Goal: Task Accomplishment & Management: Complete application form

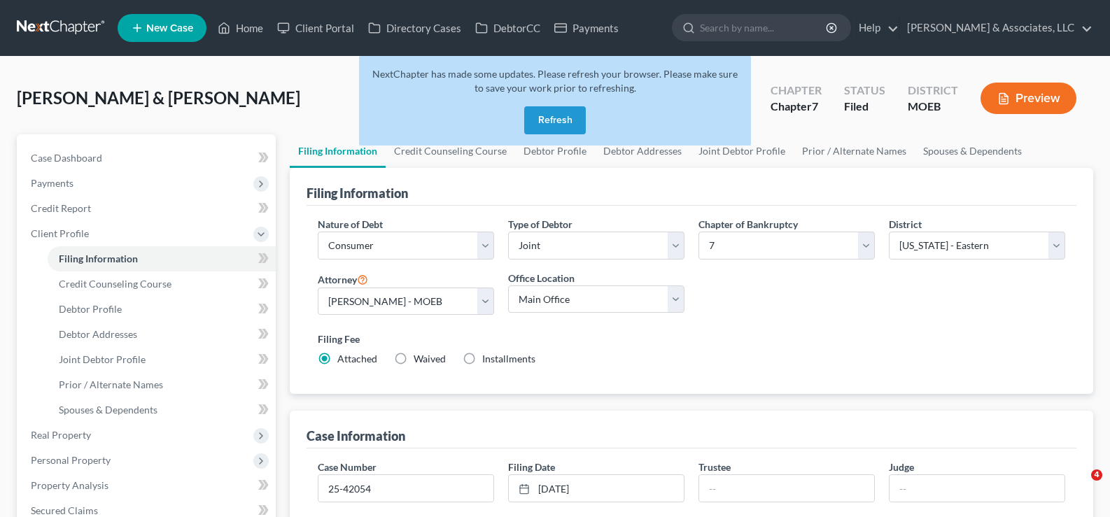
select select "1"
select select "0"
select select "45"
select select "0"
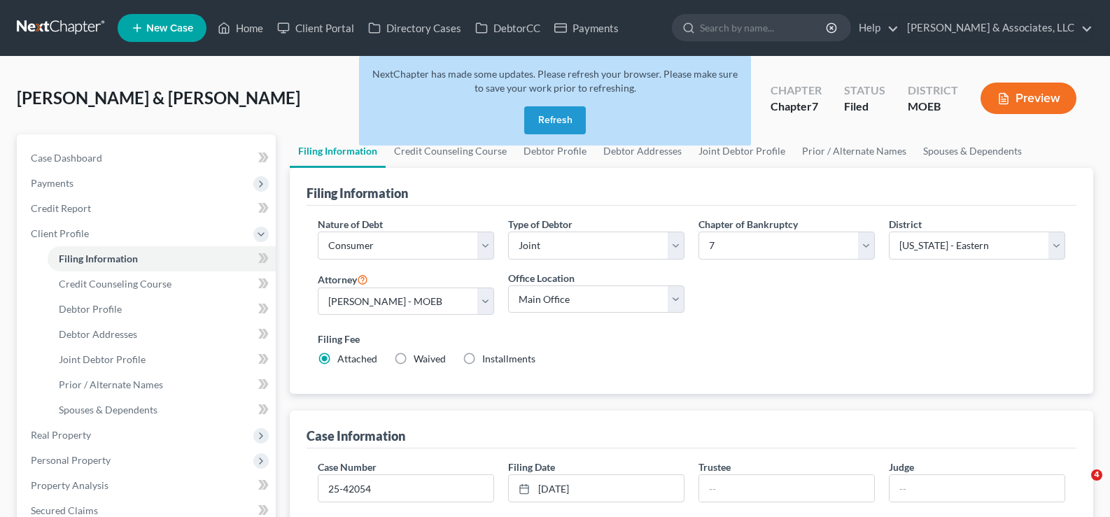
select select "26"
click at [563, 125] on button "Refresh" at bounding box center [555, 120] width 62 height 28
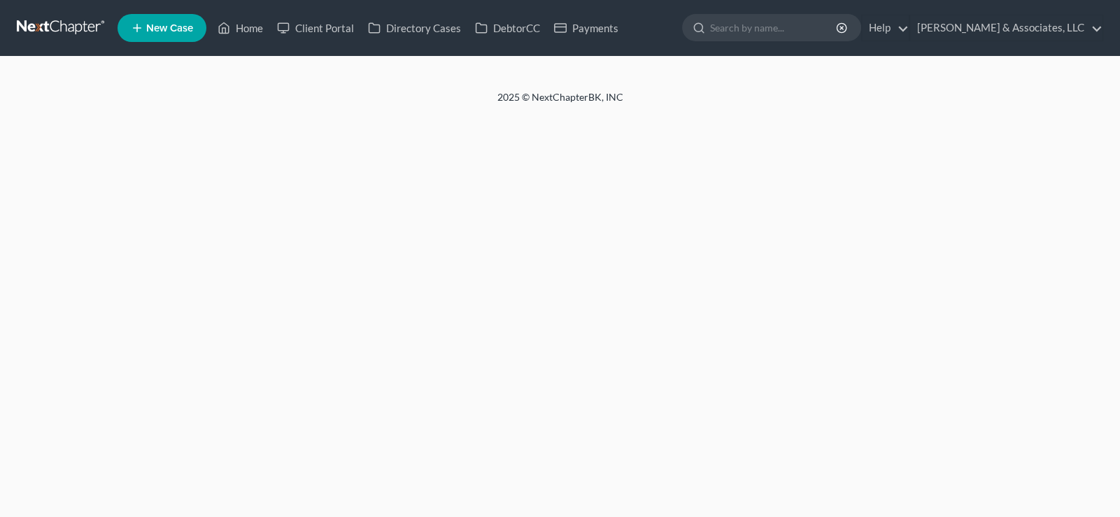
click at [171, 31] on span "New Case" at bounding box center [169, 28] width 47 height 10
select select "1"
select select "0"
select select "26"
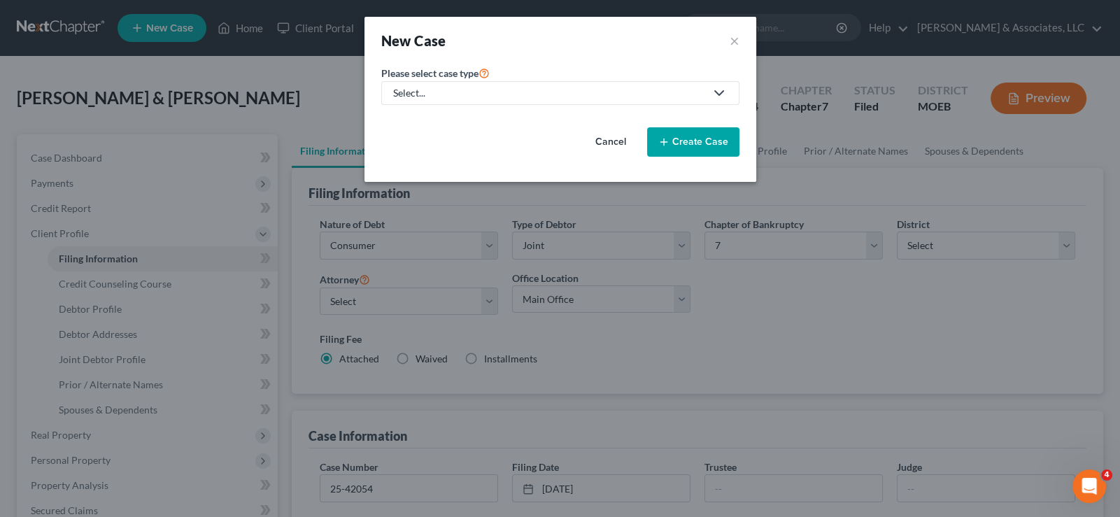
click at [488, 99] on div "Select..." at bounding box center [549, 93] width 312 height 14
click at [483, 115] on div "Bankruptcy" at bounding box center [456, 120] width 122 height 14
select select "45"
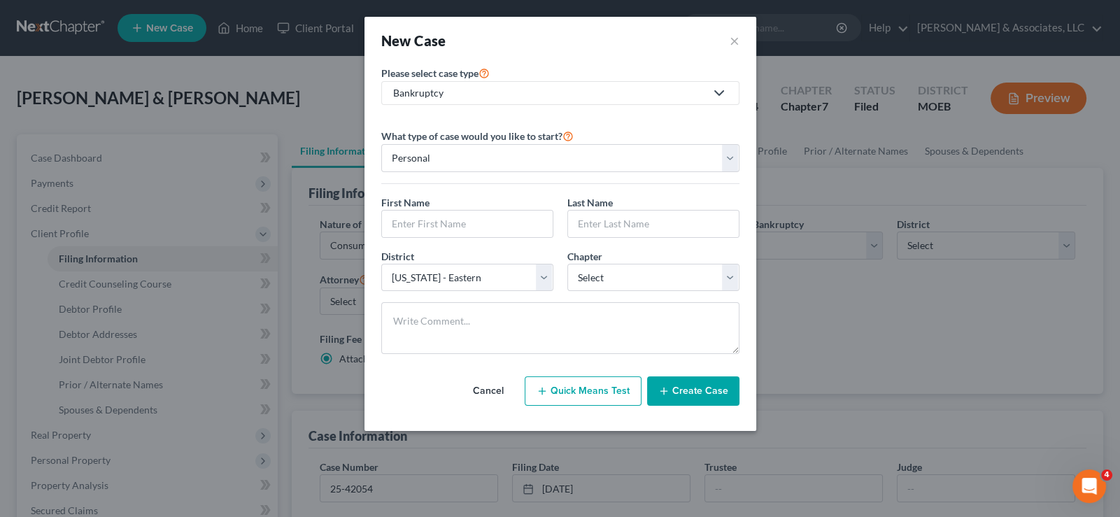
click at [481, 239] on div "First Name * Last Name *" at bounding box center [560, 222] width 372 height 54
click at [482, 233] on input "text" at bounding box center [467, 224] width 171 height 27
type input "[PERSON_NAME]"
select select "0"
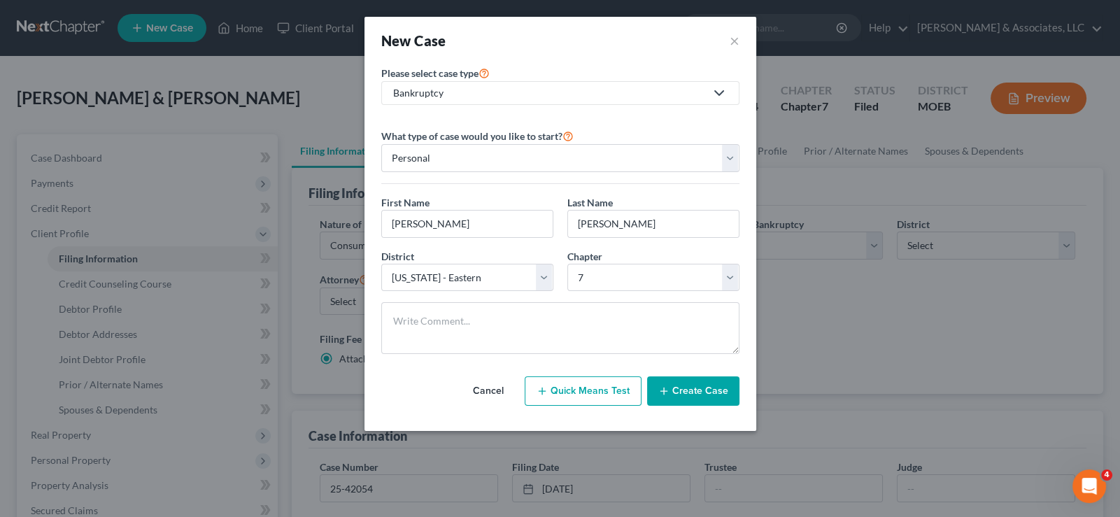
click at [689, 392] on button "Create Case" at bounding box center [693, 390] width 92 height 29
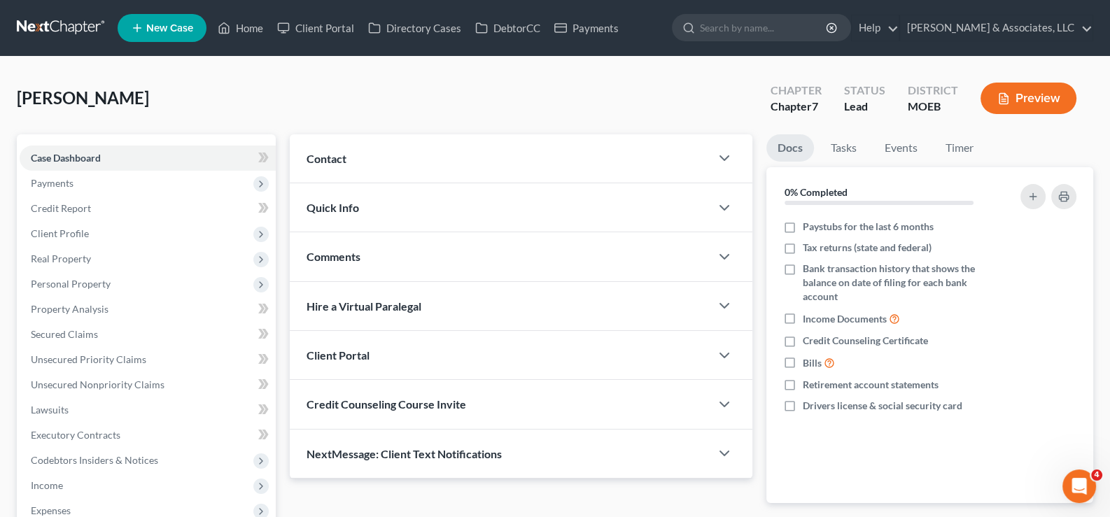
click at [341, 162] on span "Contact" at bounding box center [326, 158] width 40 height 13
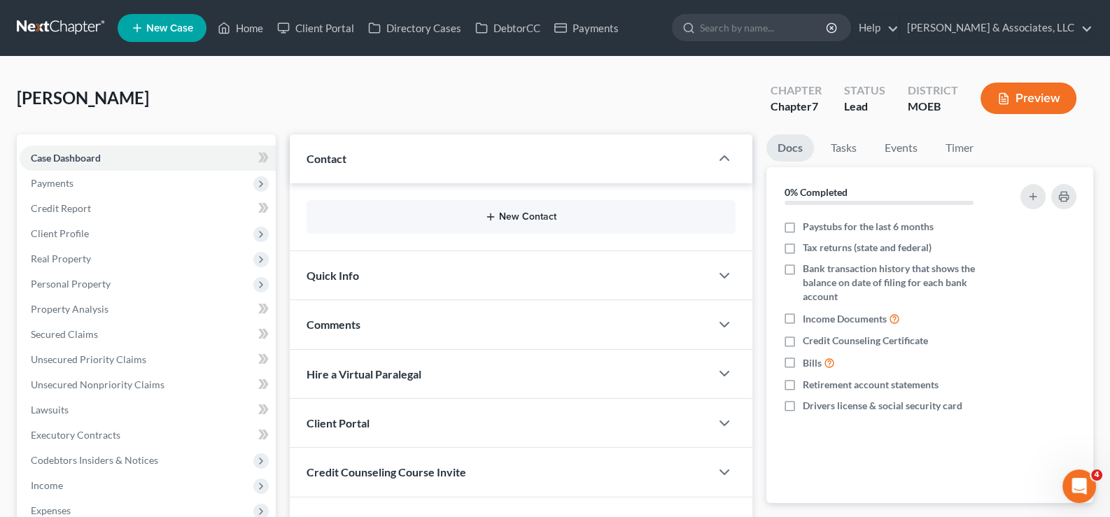
click at [507, 211] on button "New Contact" at bounding box center [521, 216] width 407 height 11
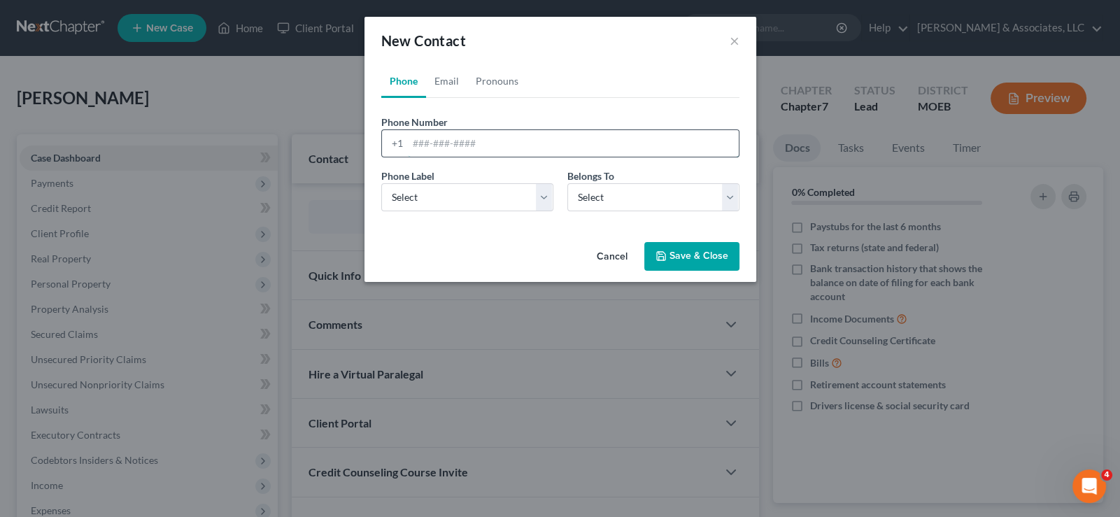
click at [453, 146] on input "tel" at bounding box center [573, 143] width 331 height 27
paste input "[PHONE_NUMBER]"
type input "[PHONE_NUMBER]"
click at [427, 194] on select "Select Mobile Home Work Other" at bounding box center [467, 197] width 172 height 28
select select "0"
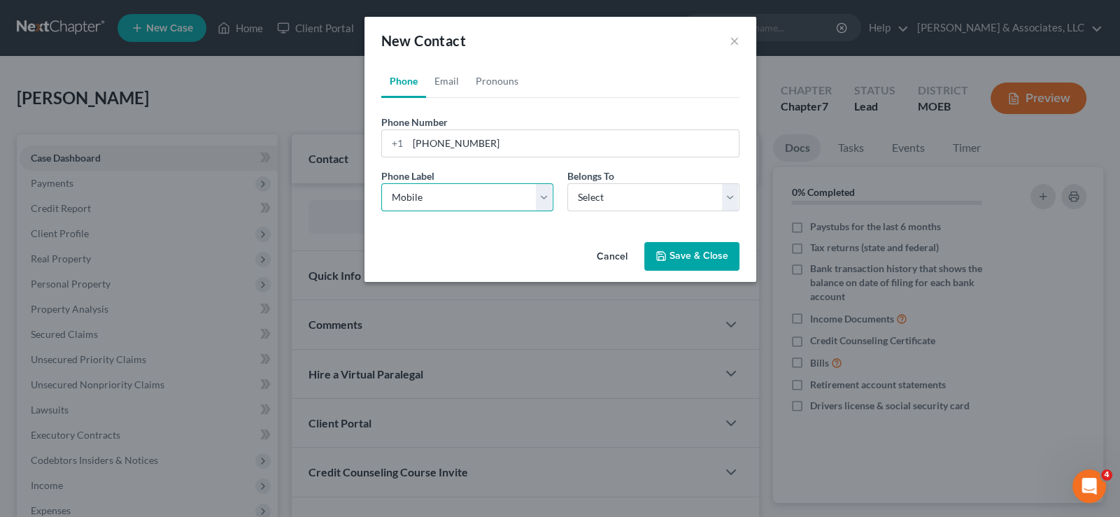
click at [381, 183] on select "Select Mobile Home Work Other" at bounding box center [467, 197] width 172 height 28
click at [584, 202] on select "Select Client Other" at bounding box center [653, 197] width 172 height 28
select select "0"
click at [567, 183] on select "Select Client Other" at bounding box center [653, 197] width 172 height 28
select select "0"
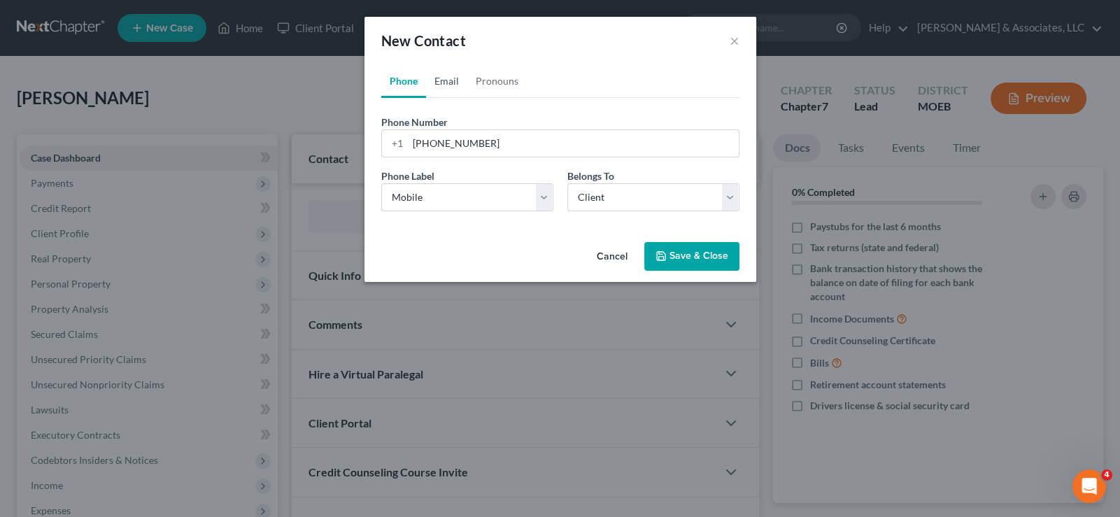
click at [448, 84] on link "Email" at bounding box center [446, 81] width 41 height 34
click at [461, 136] on input "email" at bounding box center [573, 143] width 331 height 27
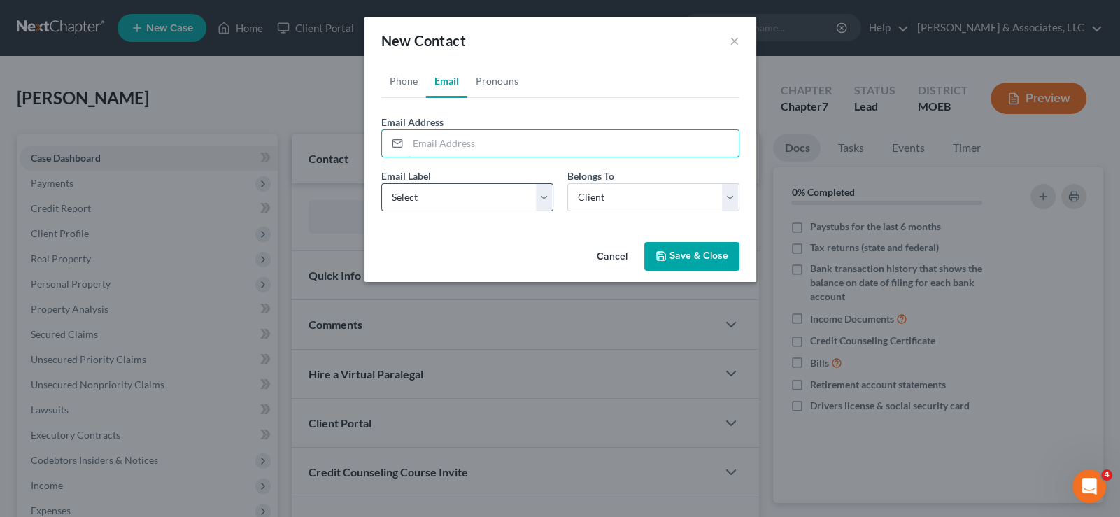
paste input "[EMAIL_ADDRESS][DOMAIN_NAME]"
type input "[EMAIL_ADDRESS][DOMAIN_NAME]"
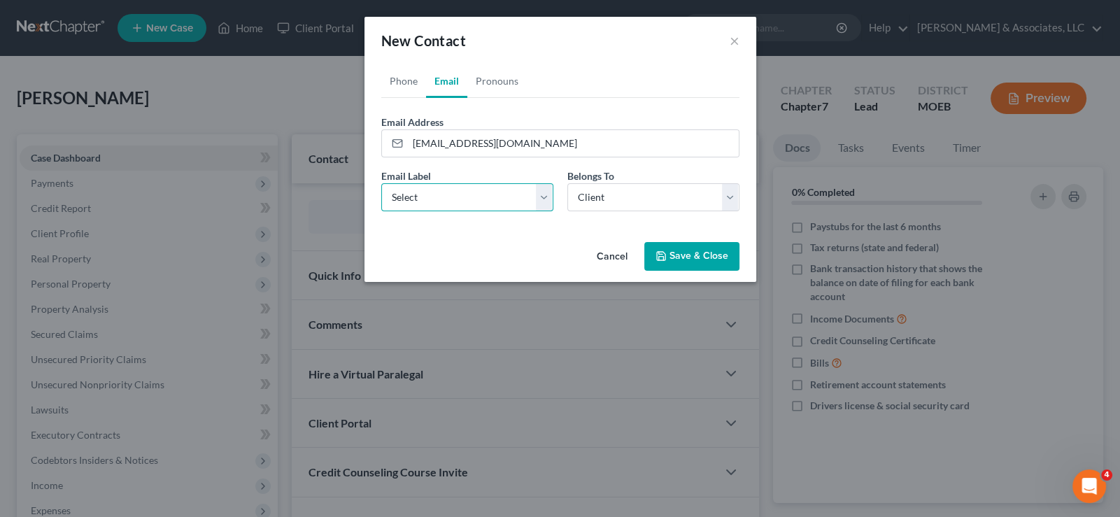
click at [425, 204] on select "Select Home Work Other" at bounding box center [467, 197] width 172 height 28
select select "0"
click at [381, 183] on select "Select Home Work Other" at bounding box center [467, 197] width 172 height 28
click at [666, 251] on icon "button" at bounding box center [660, 255] width 11 height 11
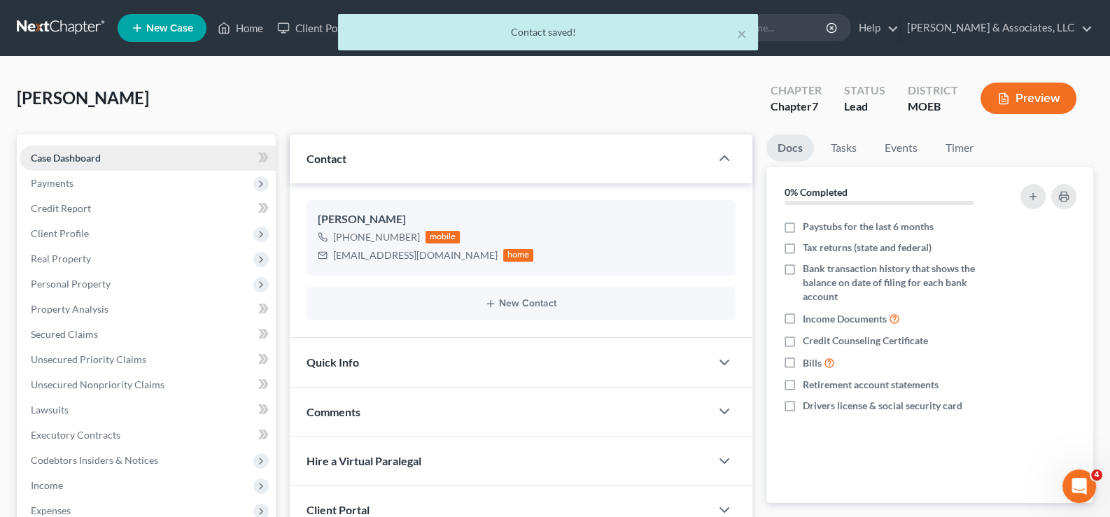
click at [71, 161] on span "Case Dashboard" at bounding box center [66, 158] width 70 height 12
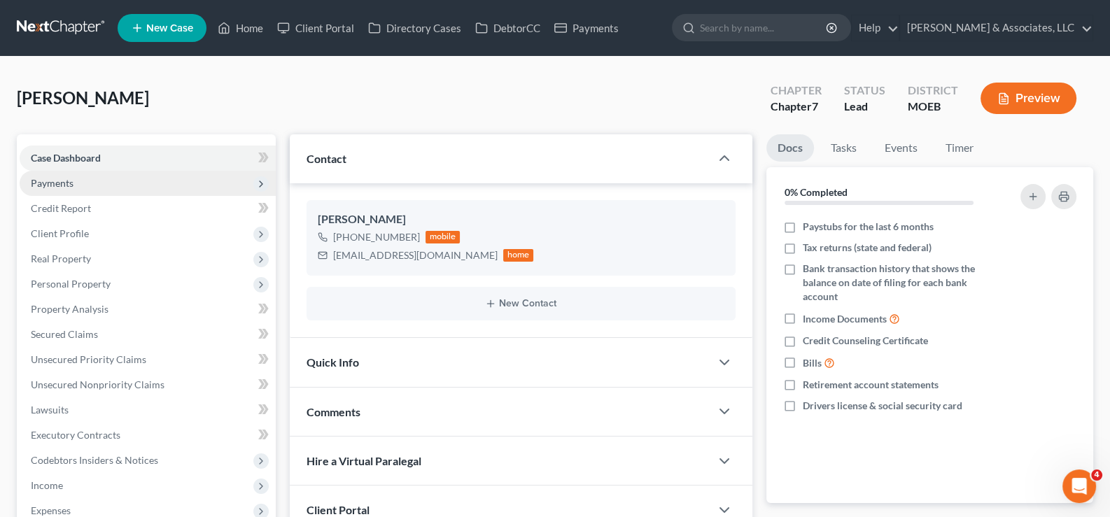
click at [59, 183] on span "Payments" at bounding box center [52, 183] width 43 height 12
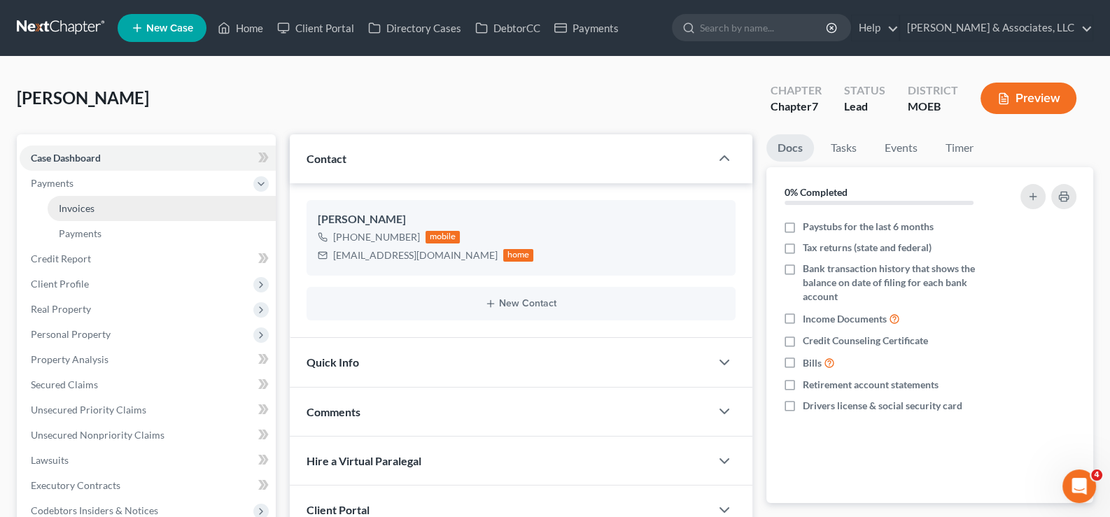
click at [64, 202] on span "Invoices" at bounding box center [77, 208] width 36 height 12
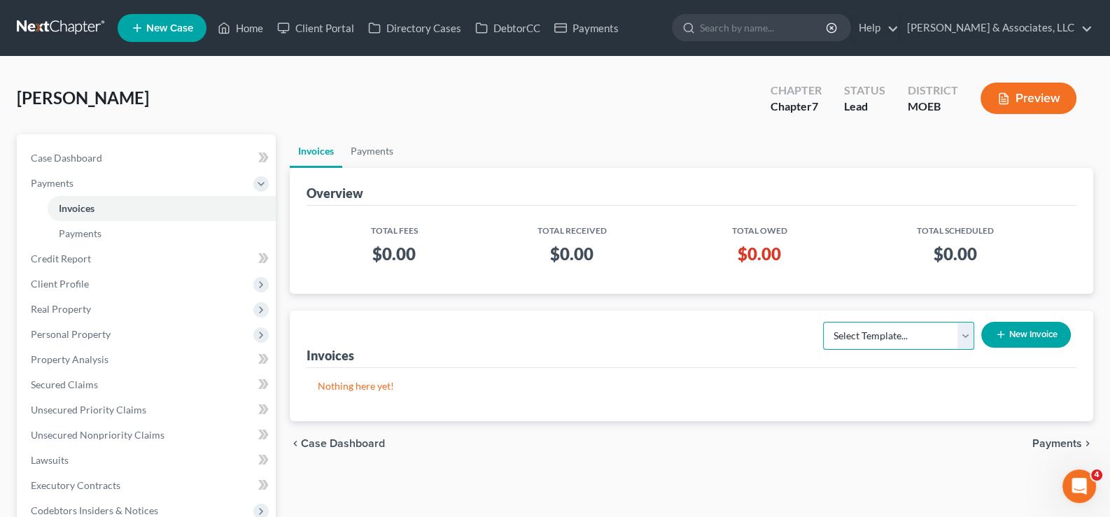
click at [940, 339] on select "Select Template... Chapter 7 Template Chapter 13 Template Chapter 7 with legal …" at bounding box center [898, 336] width 151 height 28
select select "0"
click at [823, 322] on select "Select Template... Chapter 7 Template Chapter 13 Template Chapter 7 with legal …" at bounding box center [898, 336] width 151 height 28
click at [1012, 334] on button "New Invoice" at bounding box center [1026, 335] width 90 height 26
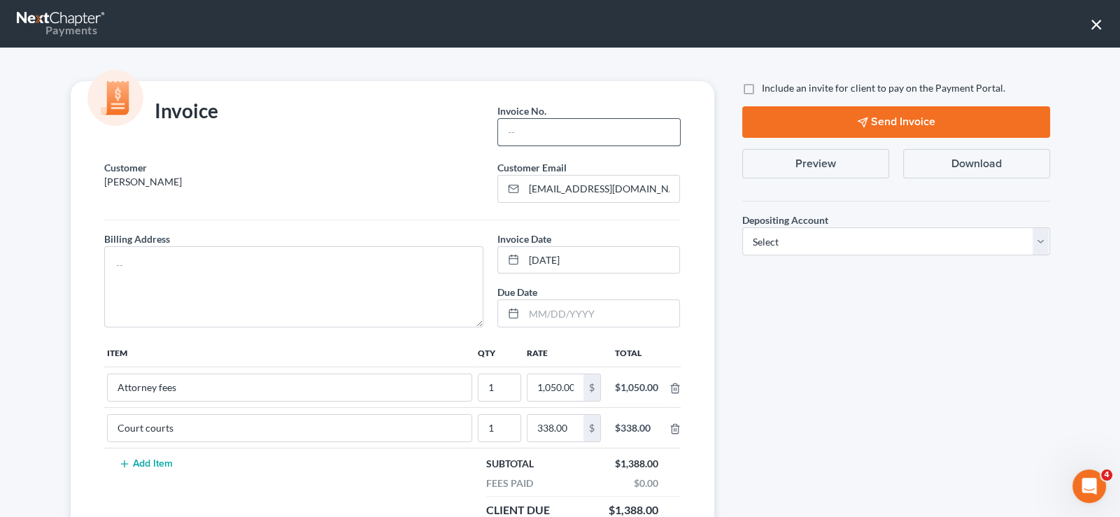
click at [516, 127] on input "text" at bounding box center [588, 132] width 181 height 27
type input "756"
click at [380, 256] on textarea at bounding box center [294, 286] width 380 height 81
type textarea "na"
click at [762, 86] on label "Include an invite for client to pay on the Payment Portal." at bounding box center [883, 88] width 243 height 14
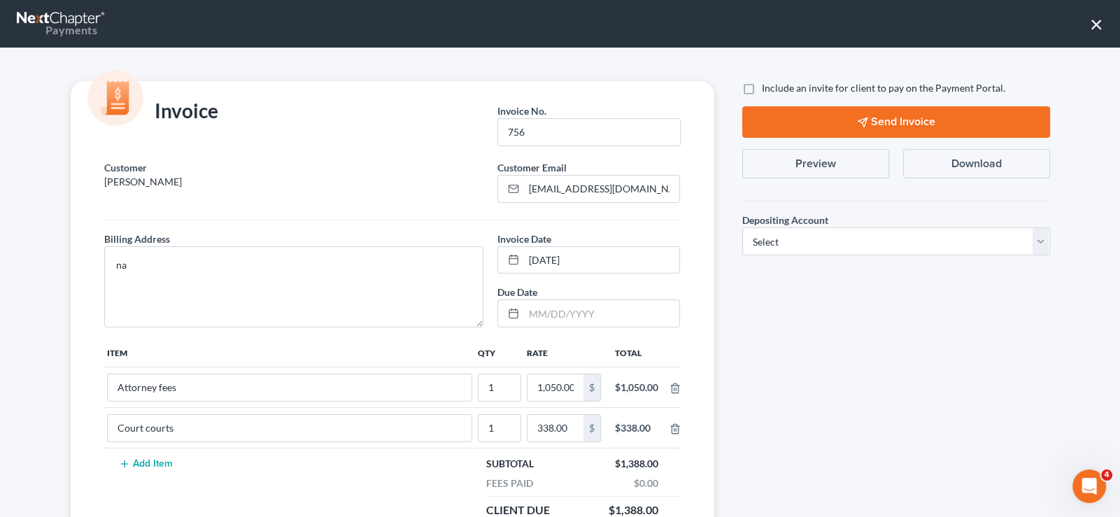
click at [767, 86] on input "Include an invite for client to pay on the Payment Portal." at bounding box center [771, 85] width 9 height 9
checkbox input "true"
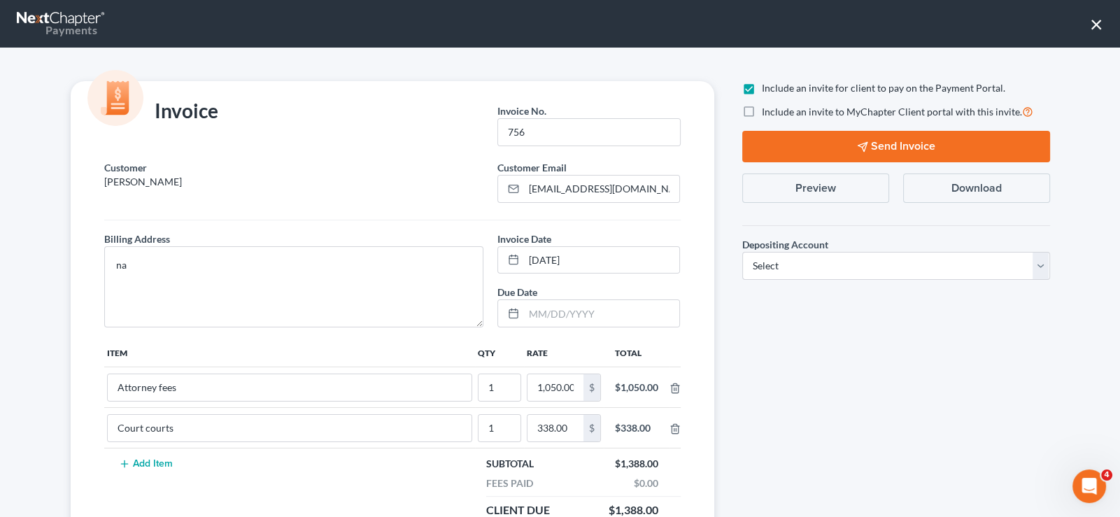
click at [762, 113] on label "Include an invite to MyChapter Client portal with this invite." at bounding box center [897, 112] width 271 height 16
click at [767, 113] on input "Include an invite to MyChapter Client portal with this invite." at bounding box center [771, 108] width 9 height 9
checkbox input "true"
click at [804, 262] on select "Select Operation Trust" at bounding box center [896, 266] width 308 height 28
select select "1"
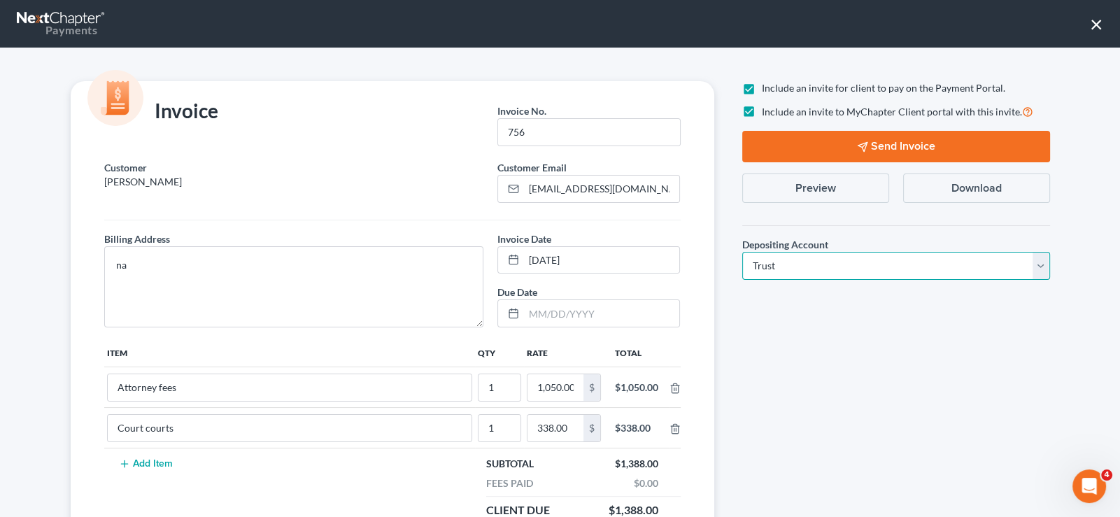
click at [742, 252] on select "Select Operation Trust" at bounding box center [896, 266] width 308 height 28
click at [772, 151] on button "Send Invoice" at bounding box center [896, 146] width 308 height 31
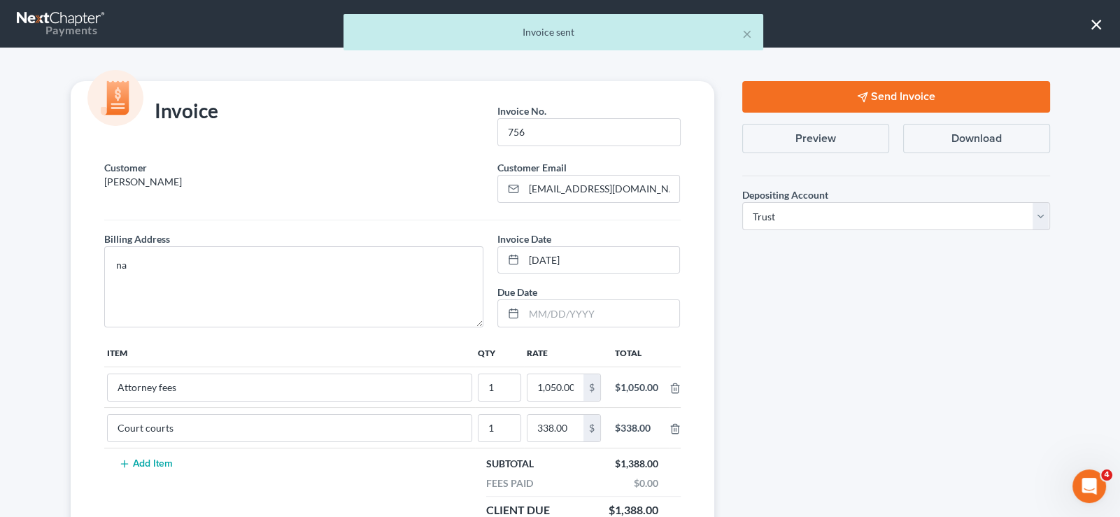
click at [784, 389] on div "Send Invoice Preview Download Depositing Account * Select Operation Trust Save …" at bounding box center [896, 362] width 336 height 562
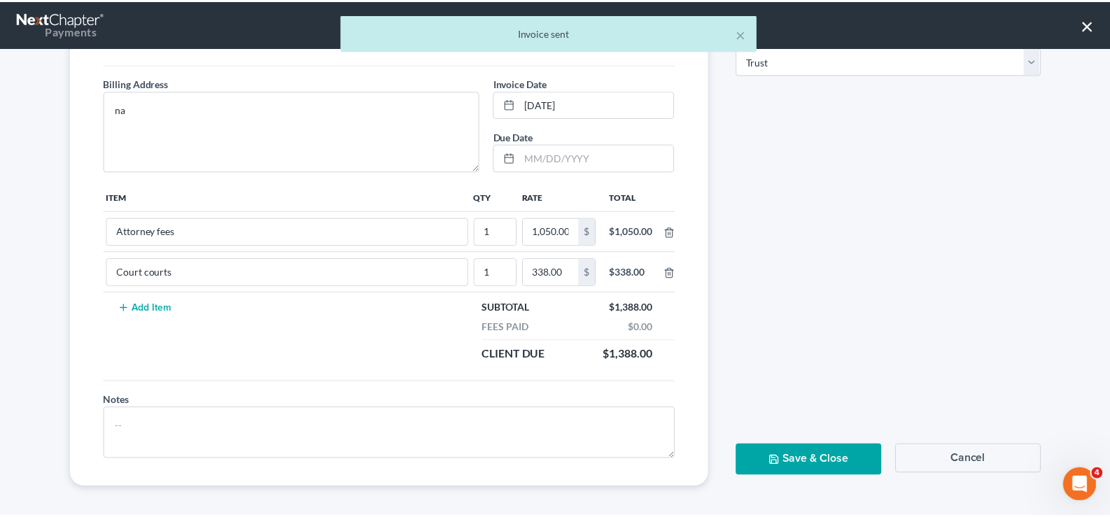
scroll to position [157, 0]
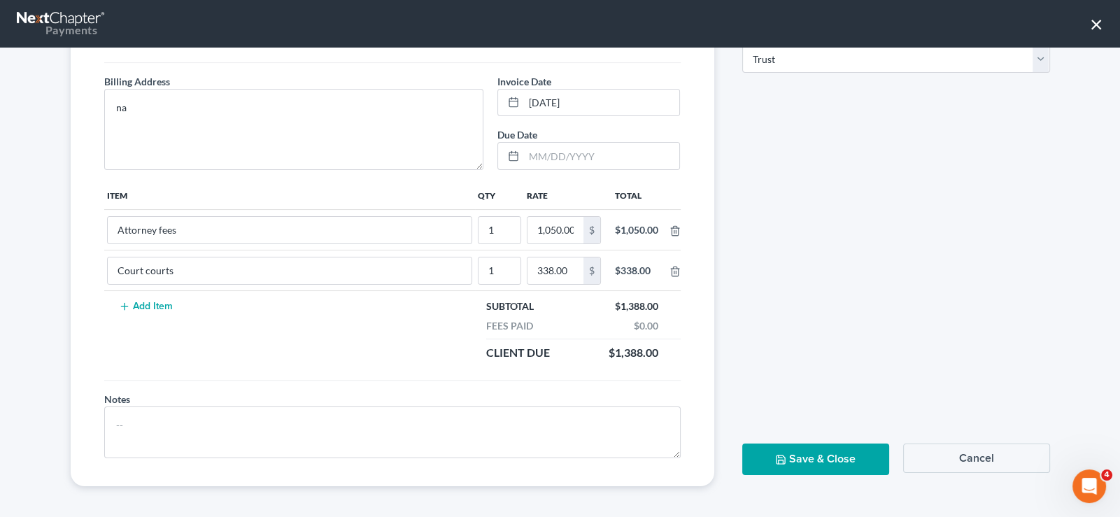
click at [766, 465] on button "Save & Close" at bounding box center [815, 459] width 147 height 31
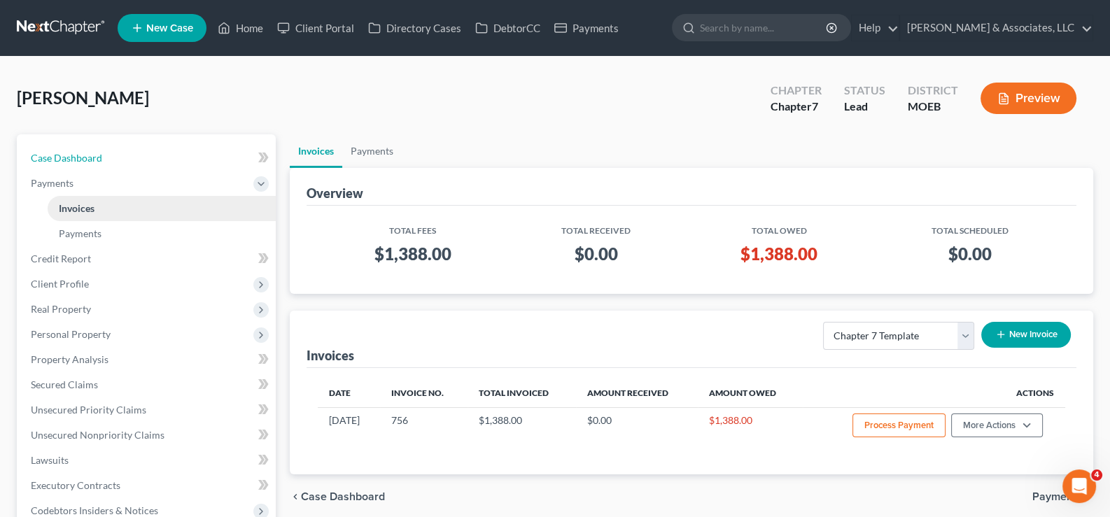
drag, startPoint x: 87, startPoint y: 160, endPoint x: 213, endPoint y: 203, distance: 133.2
click at [86, 160] on span "Case Dashboard" at bounding box center [66, 158] width 71 height 12
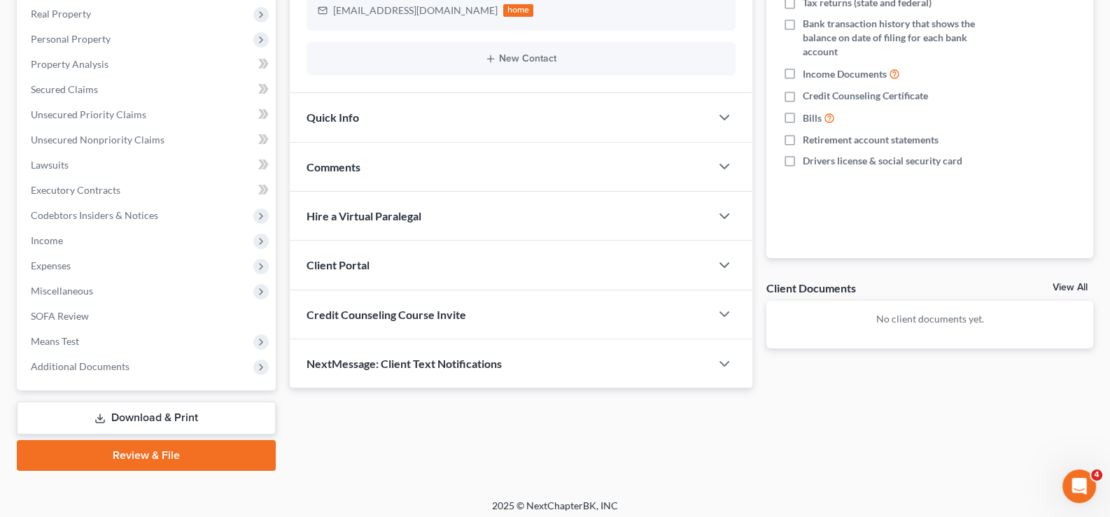
scroll to position [250, 0]
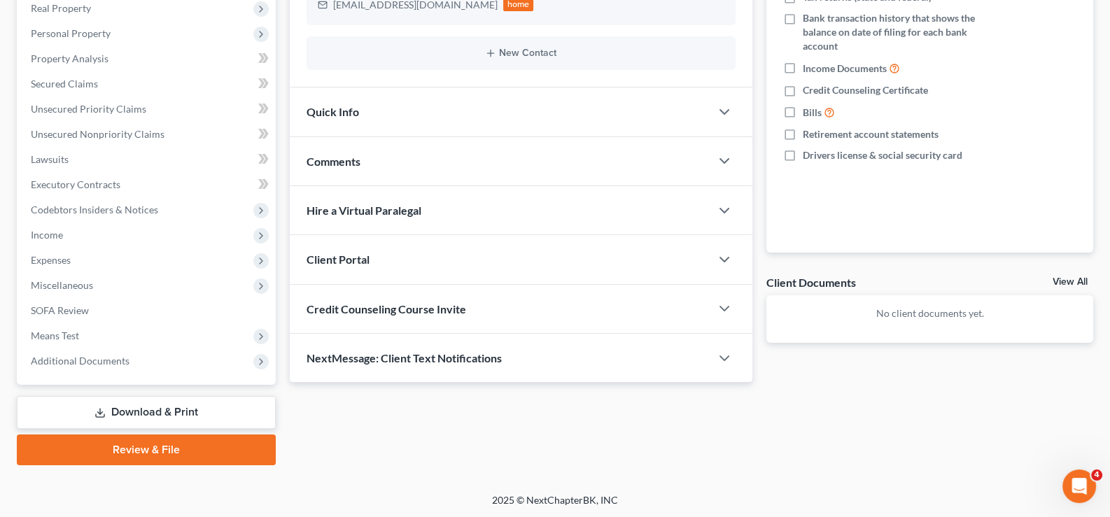
click at [360, 264] on span "Client Portal" at bounding box center [337, 259] width 63 height 13
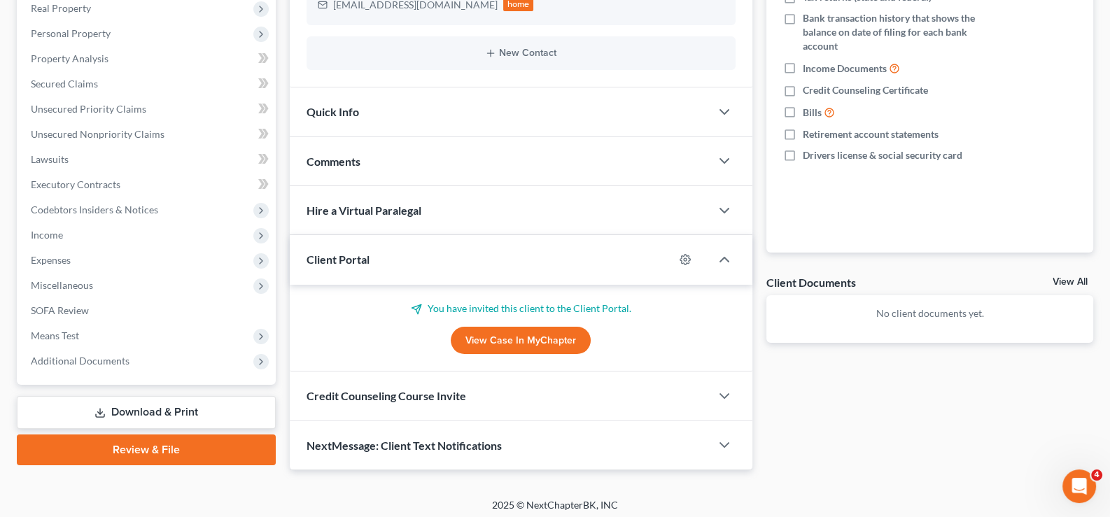
click at [360, 264] on span "Client Portal" at bounding box center [337, 259] width 63 height 13
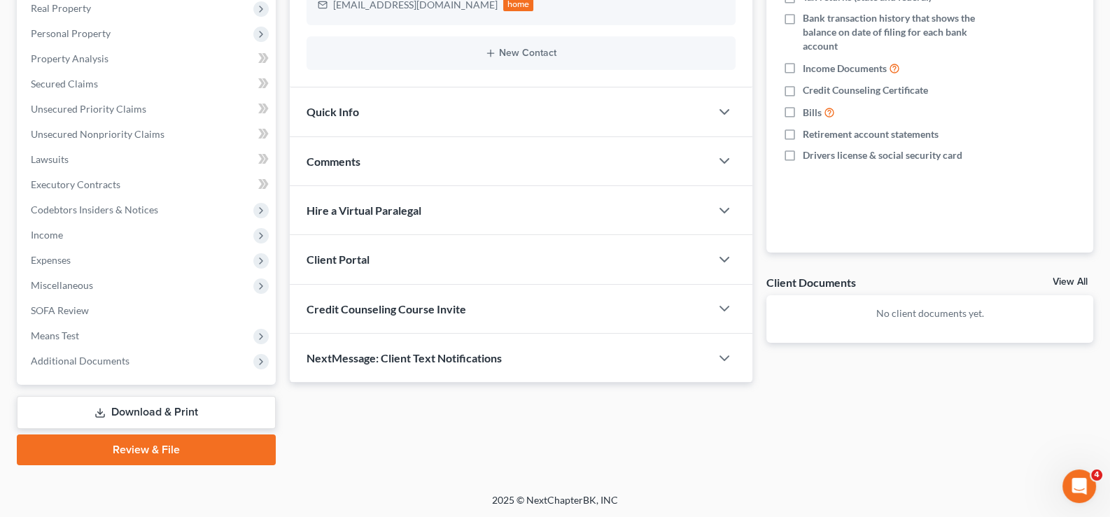
click at [365, 311] on span "Credit Counseling Course Invite" at bounding box center [386, 308] width 160 height 13
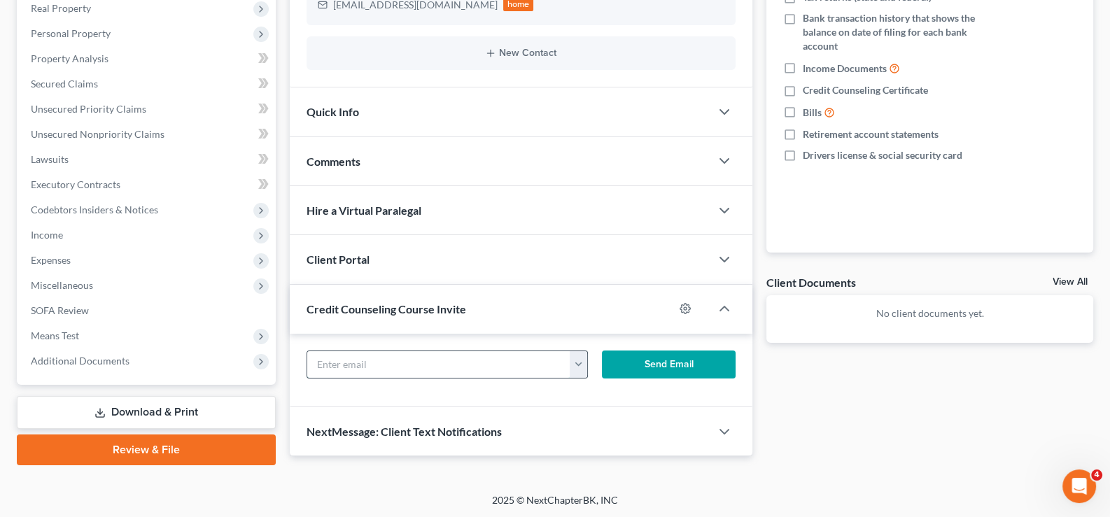
click at [433, 362] on input "text" at bounding box center [439, 364] width 264 height 27
paste input "[EMAIL_ADDRESS][DOMAIN_NAME]"
type input "[EMAIL_ADDRESS][DOMAIN_NAME]"
click at [631, 363] on button "Send Email" at bounding box center [669, 364] width 134 height 28
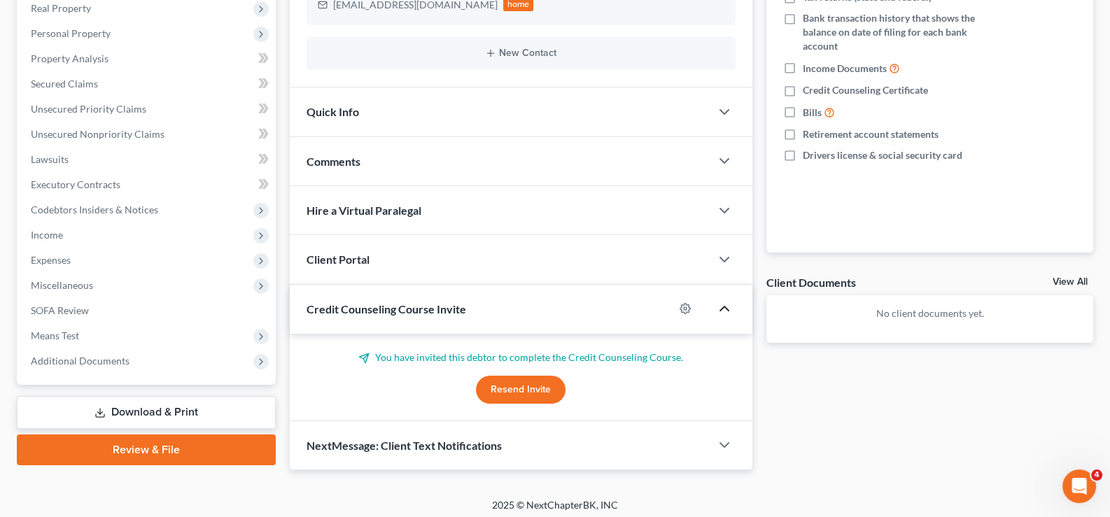
click at [725, 314] on icon "button" at bounding box center [724, 308] width 17 height 17
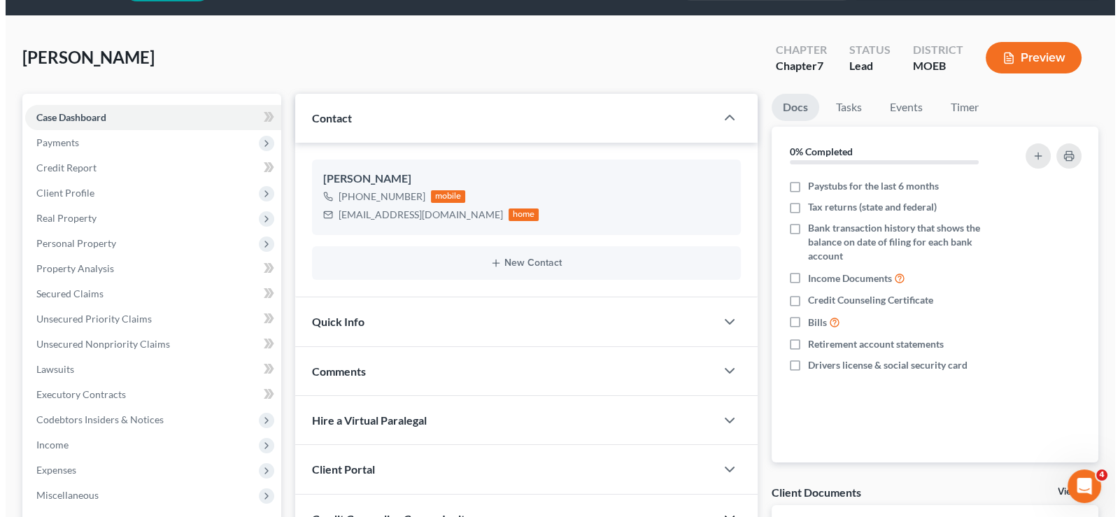
scroll to position [0, 0]
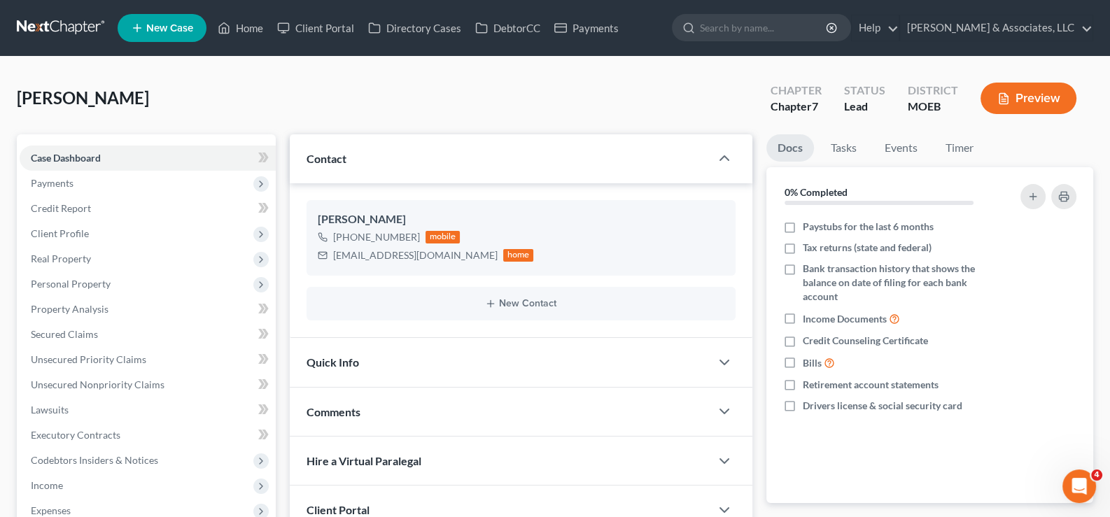
click at [180, 23] on span "New Case" at bounding box center [169, 28] width 47 height 10
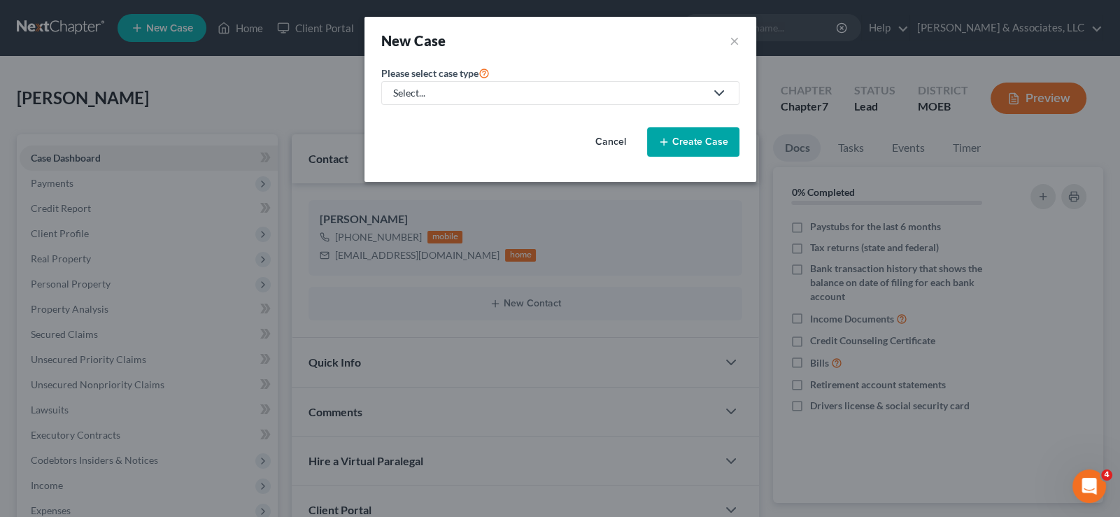
click at [420, 88] on div "Select..." at bounding box center [549, 93] width 312 height 14
click at [428, 121] on div "Bankruptcy" at bounding box center [456, 120] width 122 height 14
select select "45"
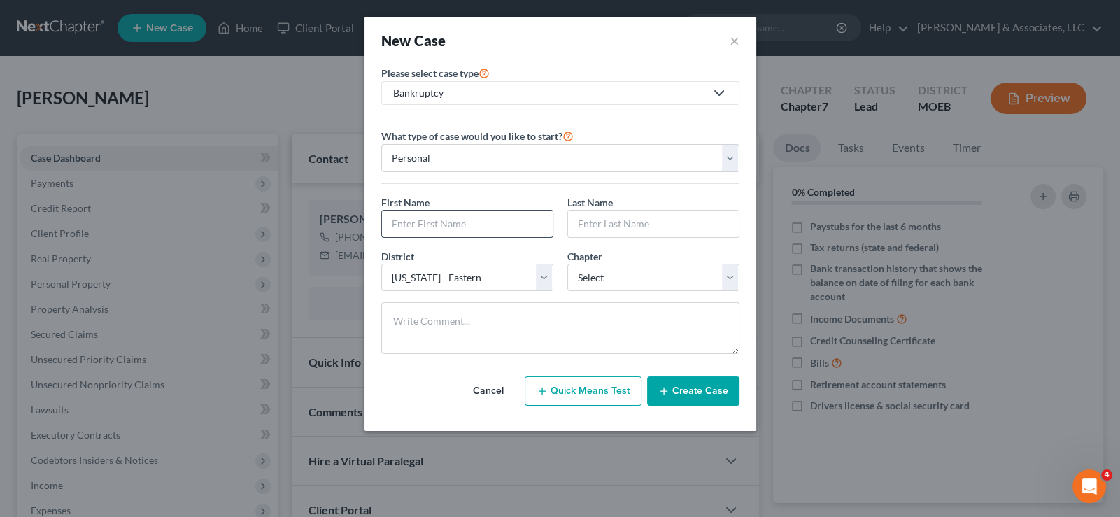
click at [509, 227] on input "text" at bounding box center [467, 224] width 171 height 27
type input "[PERSON_NAME]"
select select "3"
paste textarea "Needs means test to calc Ch 13."
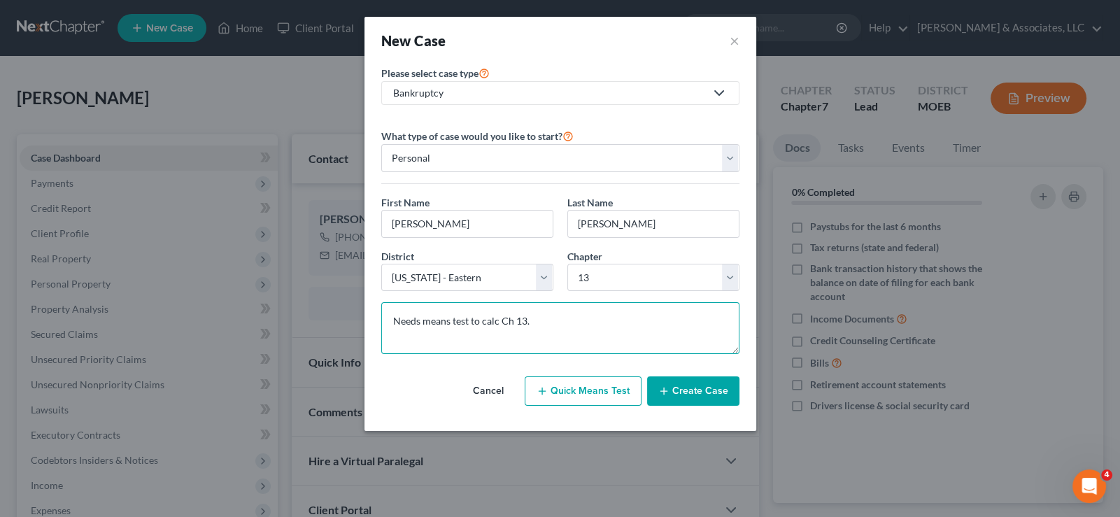
type textarea "Needs means test to calc Ch 13."
click at [681, 385] on button "Create Case" at bounding box center [693, 390] width 92 height 29
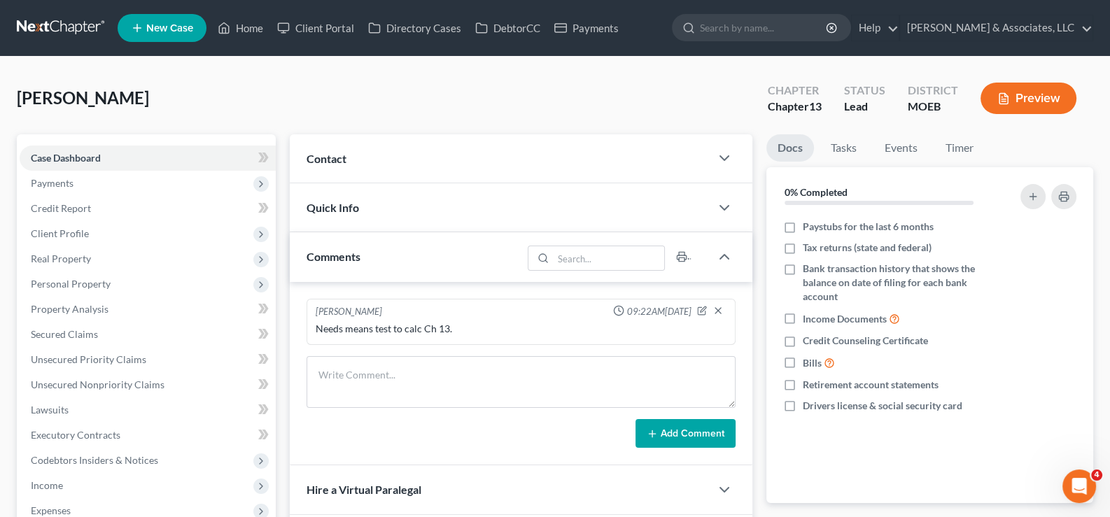
drag, startPoint x: 325, startPoint y: 163, endPoint x: 339, endPoint y: 142, distance: 25.2
click at [325, 163] on span "Contact" at bounding box center [326, 158] width 40 height 13
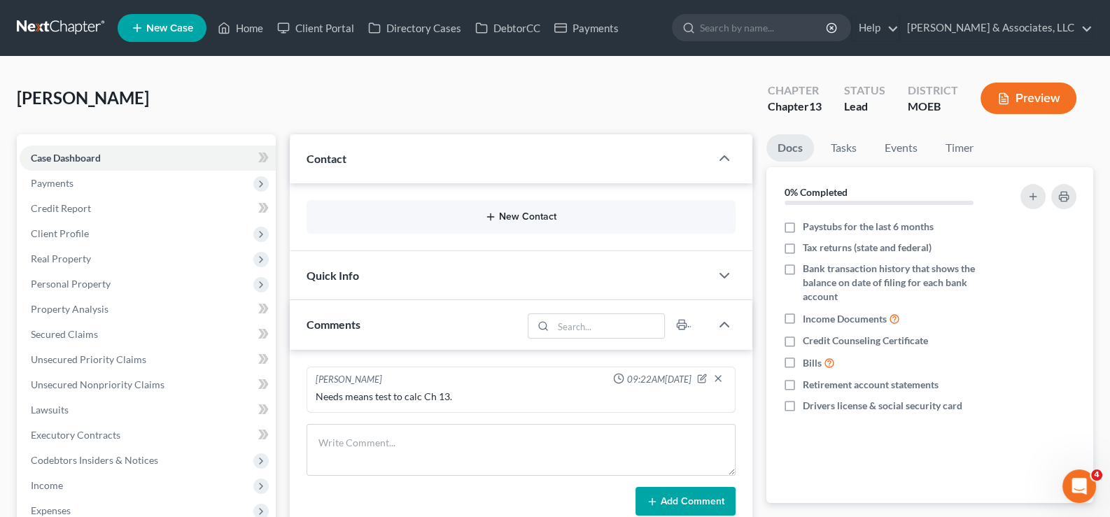
click at [520, 214] on button "New Contact" at bounding box center [521, 216] width 407 height 11
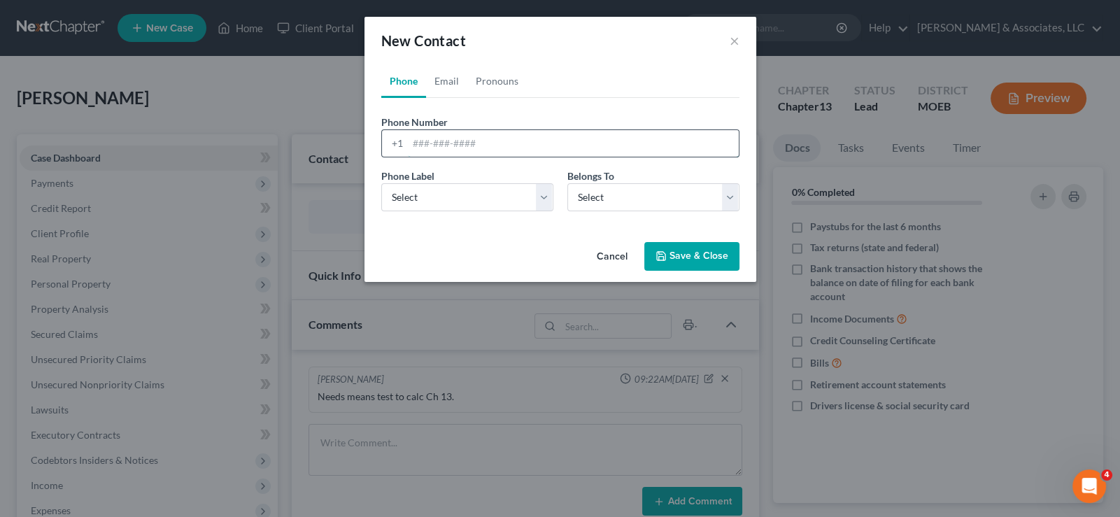
click at [468, 139] on input "tel" at bounding box center [573, 143] width 331 height 27
paste input "[PHONE_NUMBER]"
type input "[PHONE_NUMBER]"
drag, startPoint x: 416, startPoint y: 199, endPoint x: 416, endPoint y: 209, distance: 9.8
click at [416, 202] on select "Select Mobile Home Work Other" at bounding box center [467, 197] width 172 height 28
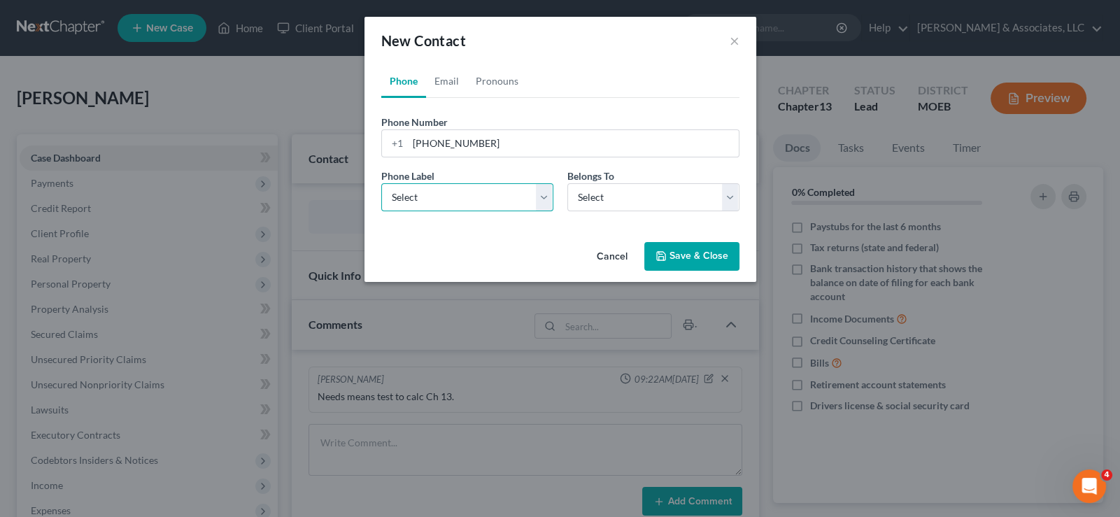
select select "0"
click at [381, 183] on select "Select Mobile Home Work Other" at bounding box center [467, 197] width 172 height 28
click at [617, 197] on select "Select Client Other" at bounding box center [653, 197] width 172 height 28
select select "0"
click at [567, 183] on select "Select Client Other" at bounding box center [653, 197] width 172 height 28
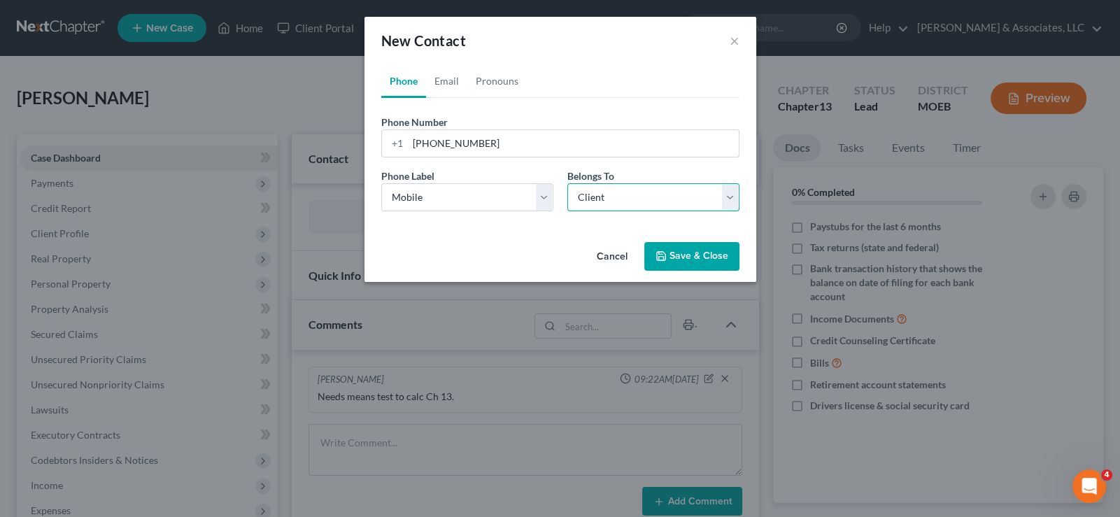
select select "0"
click at [448, 83] on link "Email" at bounding box center [446, 81] width 41 height 34
drag, startPoint x: 451, startPoint y: 135, endPoint x: 462, endPoint y: 111, distance: 26.6
click at [452, 134] on input "email" at bounding box center [573, 143] width 331 height 27
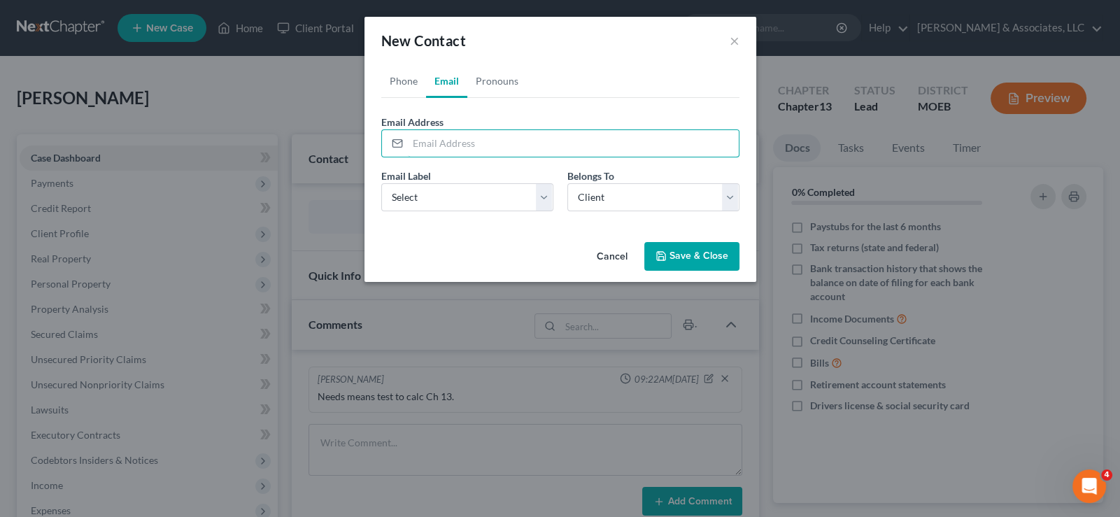
paste input "[EMAIL_ADDRESS][DOMAIN_NAME]"
type input "[EMAIL_ADDRESS][DOMAIN_NAME]"
drag, startPoint x: 450, startPoint y: 201, endPoint x: 441, endPoint y: 206, distance: 9.7
click at [450, 201] on select "Select Home Work Other" at bounding box center [467, 197] width 172 height 28
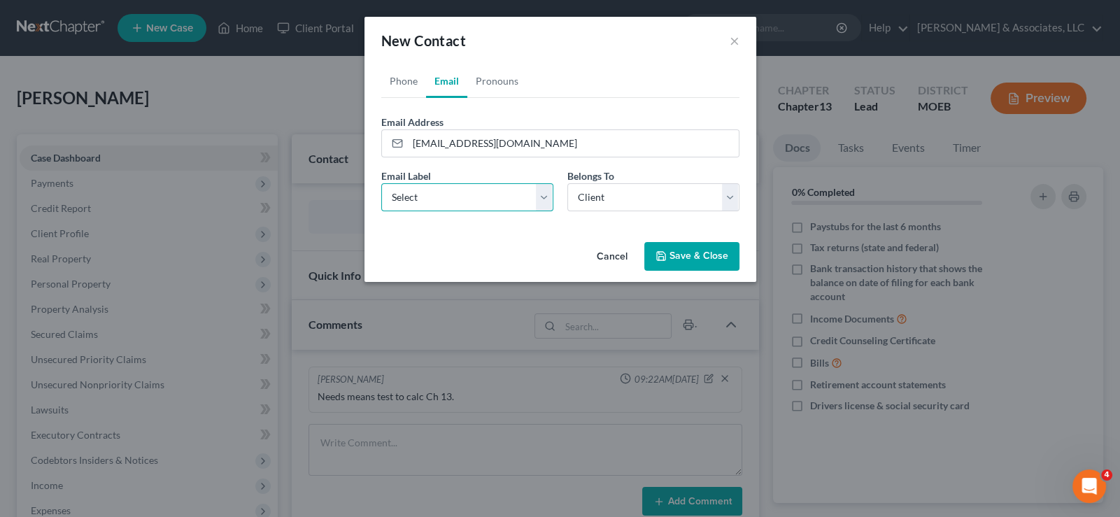
select select "0"
click at [381, 183] on select "Select Home Work Other" at bounding box center [467, 197] width 172 height 28
click at [678, 254] on button "Save & Close" at bounding box center [691, 256] width 95 height 29
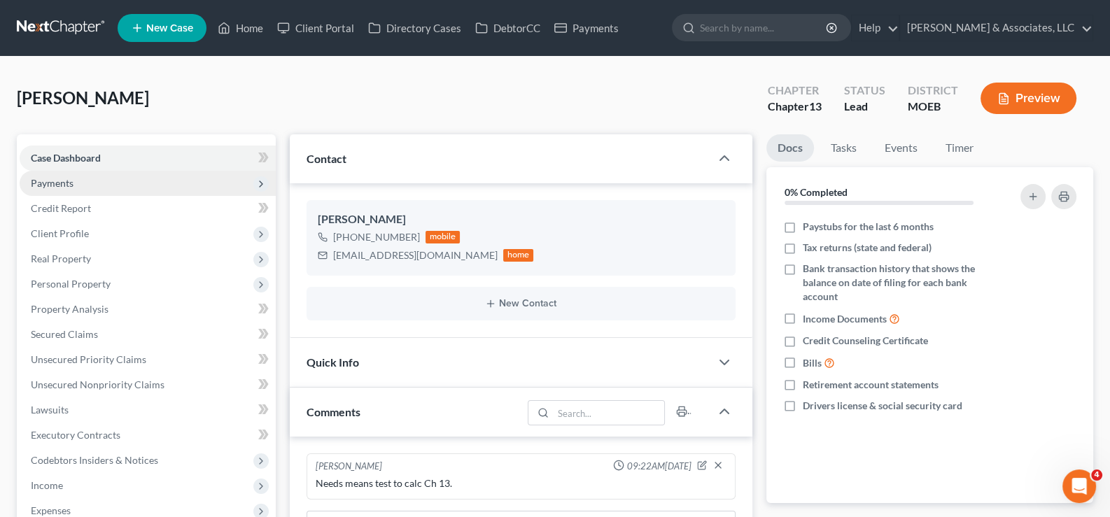
click at [56, 185] on span "Payments" at bounding box center [52, 183] width 43 height 12
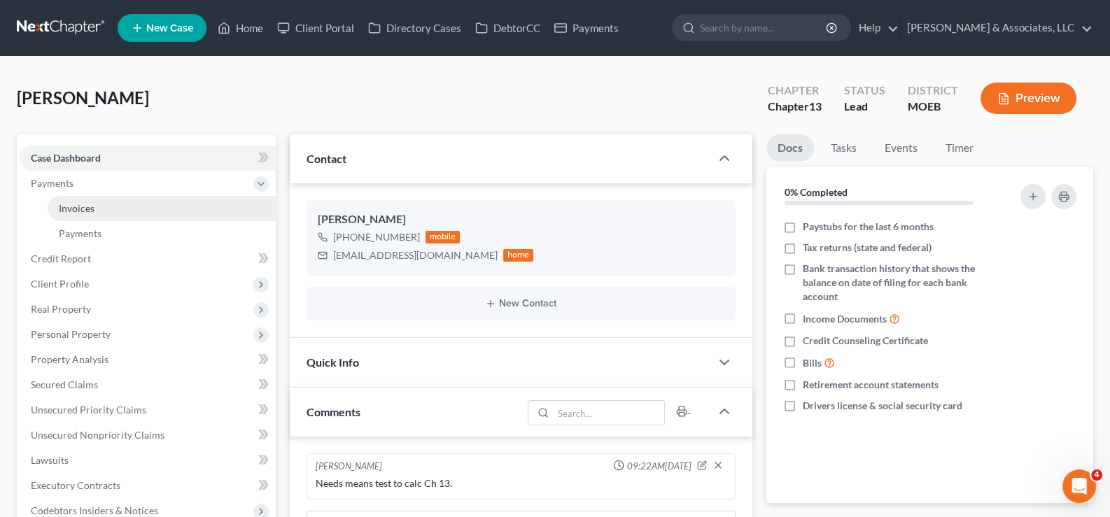
click at [74, 205] on span "Invoices" at bounding box center [77, 208] width 36 height 12
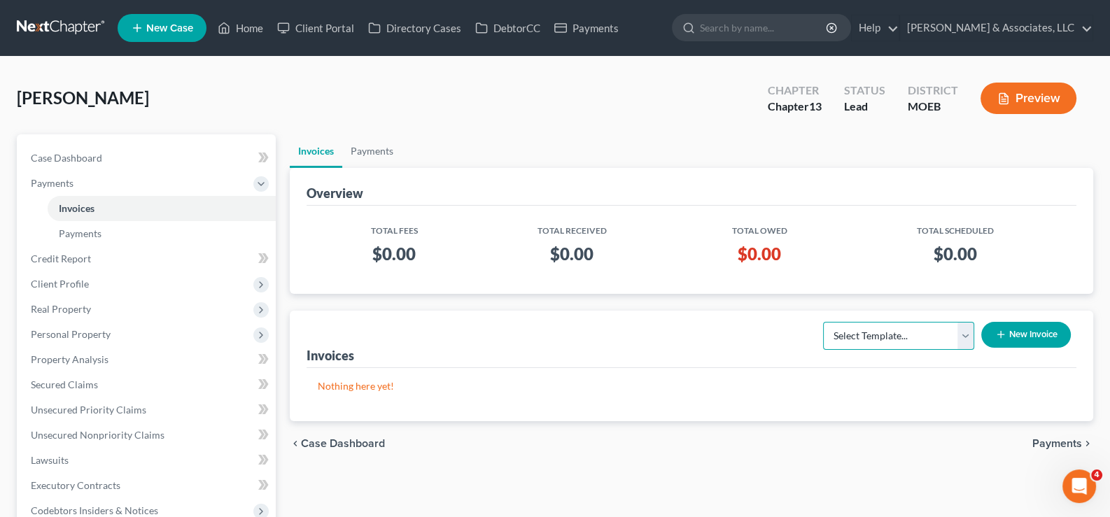
click at [906, 339] on select "Select Template... Chapter 7 Template Chapter 13 Template Chapter 7 with legal …" at bounding box center [898, 336] width 151 height 28
select select "1"
click at [823, 322] on select "Select Template... Chapter 7 Template Chapter 13 Template Chapter 7 with legal …" at bounding box center [898, 336] width 151 height 28
click at [1011, 332] on button "New Invoice" at bounding box center [1026, 335] width 90 height 26
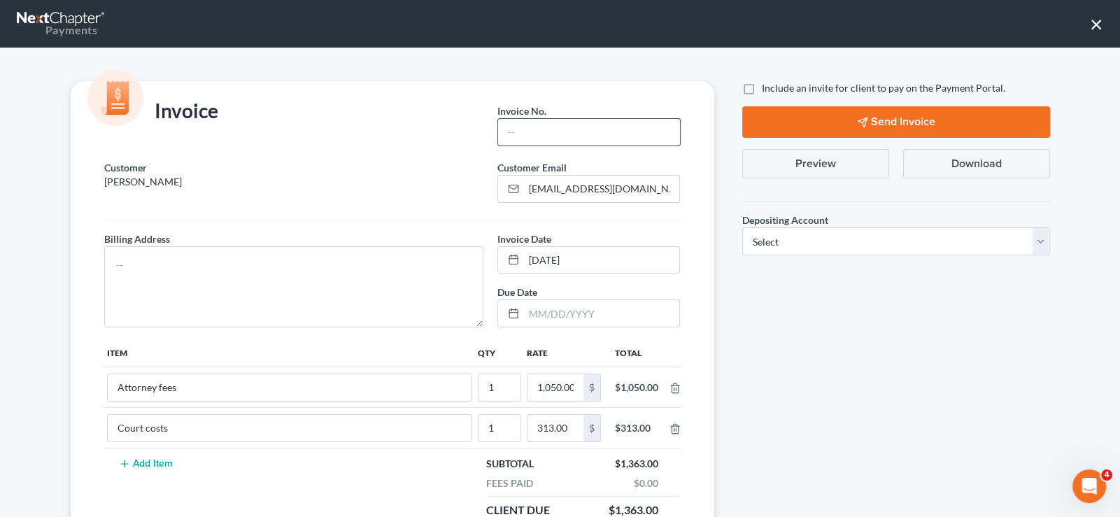
click at [569, 118] on div at bounding box center [588, 132] width 183 height 28
click at [559, 130] on input "text" at bounding box center [588, 132] width 181 height 27
type input "756"
click at [333, 274] on textarea at bounding box center [294, 286] width 380 height 81
type textarea "na"
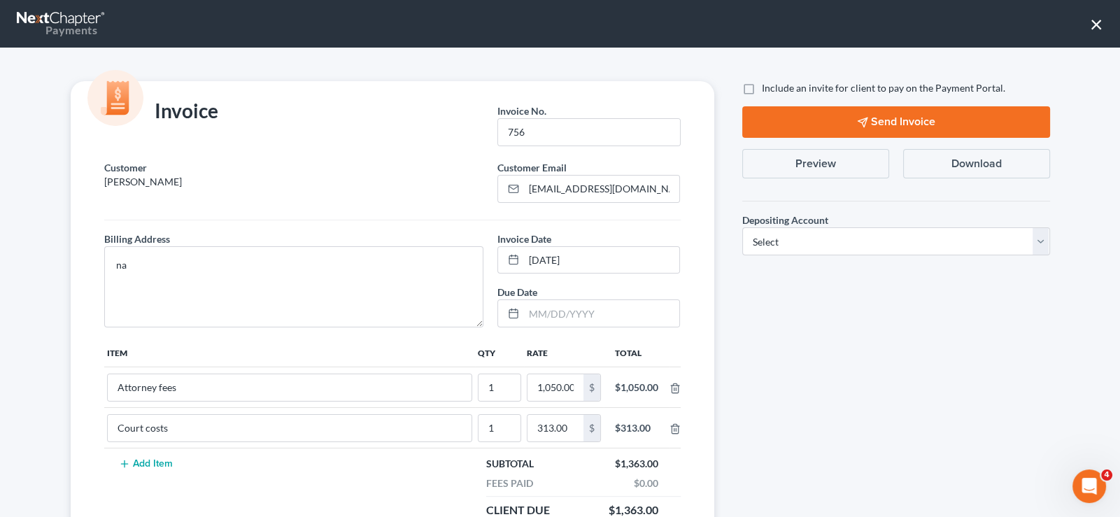
click at [762, 88] on label "Include an invite for client to pay on the Payment Portal." at bounding box center [883, 88] width 243 height 14
click at [767, 88] on input "Include an invite for client to pay on the Payment Portal." at bounding box center [771, 85] width 9 height 9
checkbox input "true"
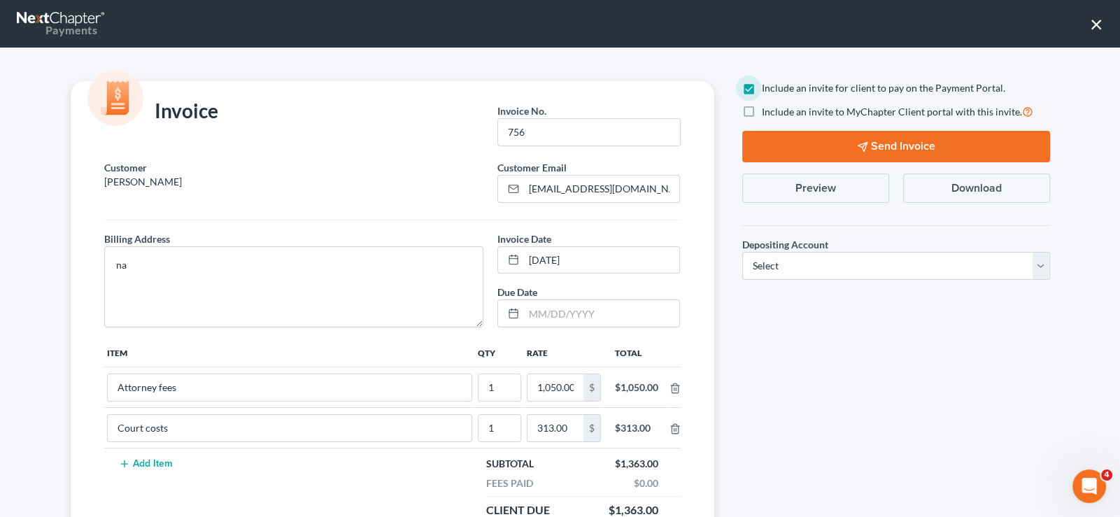
click at [762, 108] on label "Include an invite to MyChapter Client portal with this invite." at bounding box center [897, 112] width 271 height 16
click at [767, 108] on input "Include an invite to MyChapter Client portal with this invite." at bounding box center [771, 108] width 9 height 9
checkbox input "true"
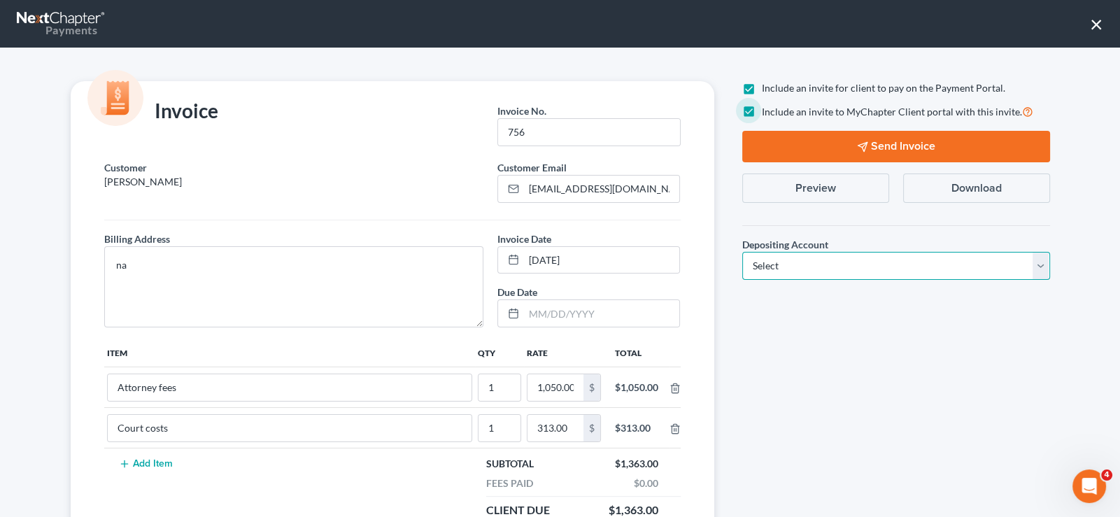
click at [785, 257] on select "Select Operation Trust" at bounding box center [896, 266] width 308 height 28
select select "1"
click at [742, 252] on select "Select Operation Trust" at bounding box center [896, 266] width 308 height 28
click at [811, 154] on button "Send Invoice" at bounding box center [896, 146] width 308 height 31
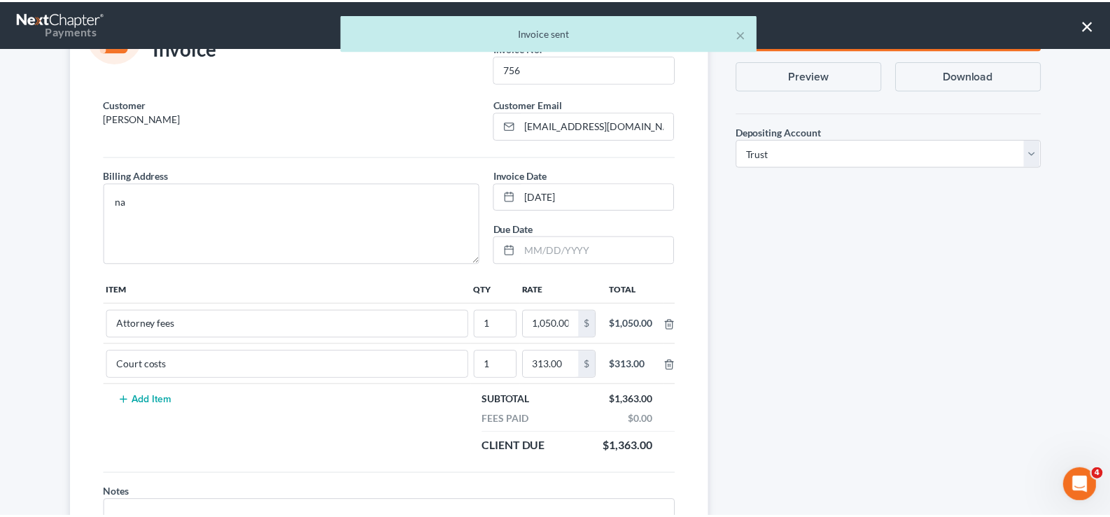
scroll to position [157, 0]
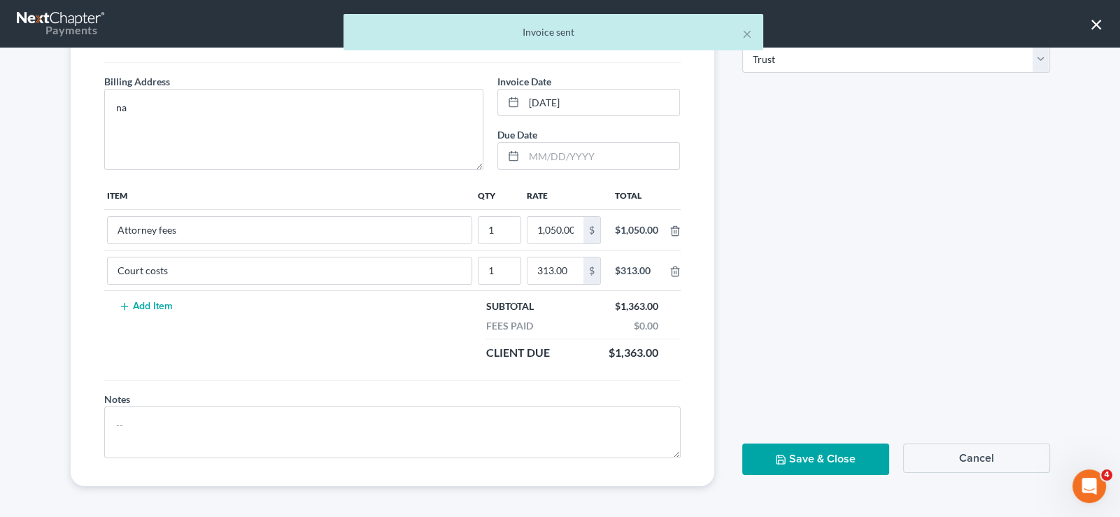
click at [812, 446] on button "Save & Close" at bounding box center [815, 459] width 147 height 31
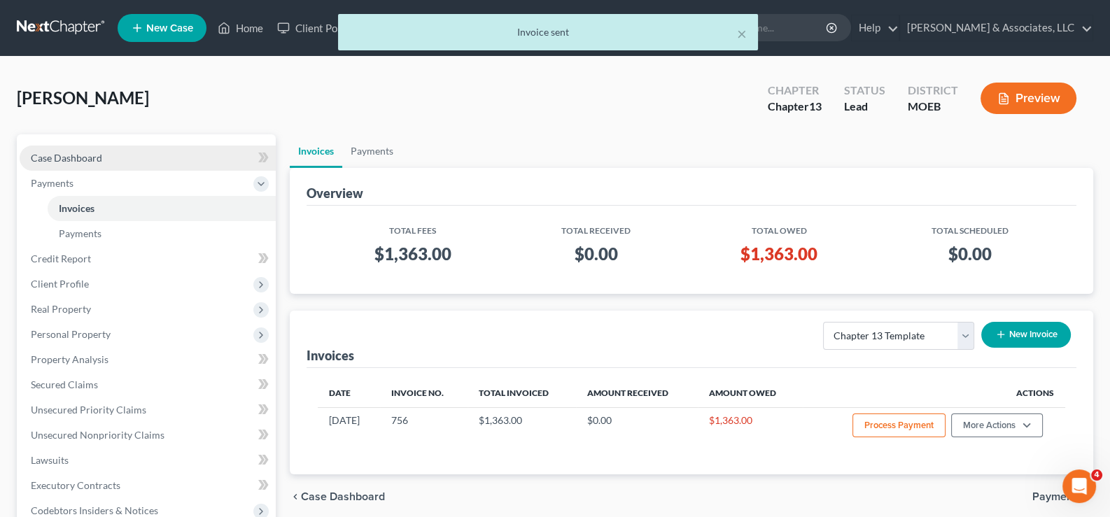
click at [59, 152] on span "Case Dashboard" at bounding box center [66, 158] width 71 height 12
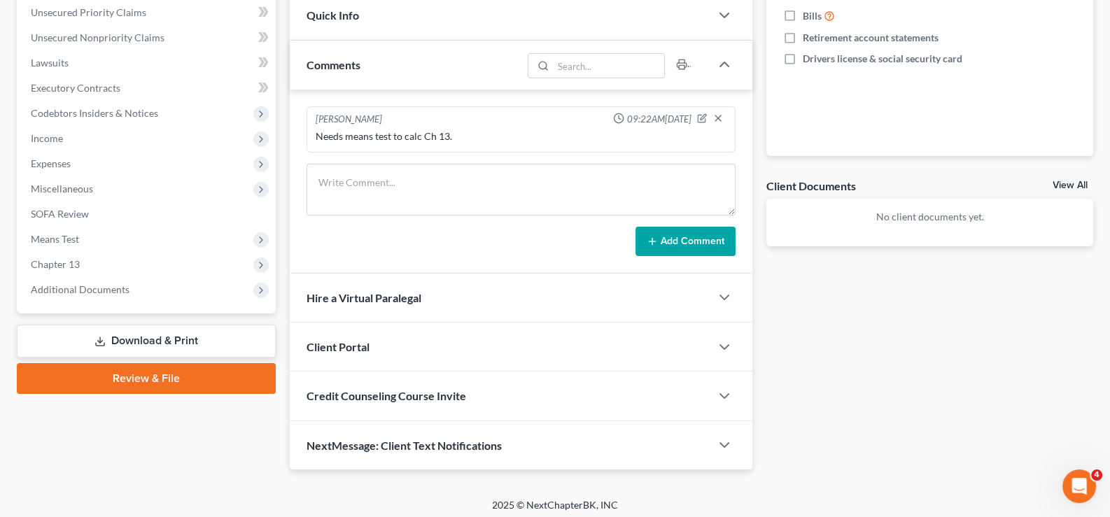
scroll to position [349, 0]
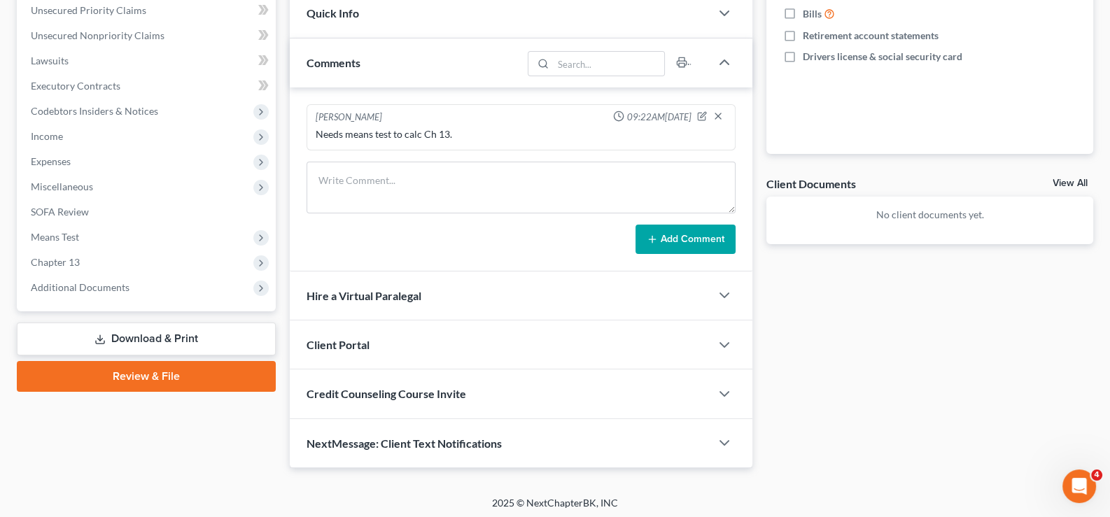
click at [346, 332] on div "Client Portal" at bounding box center [500, 344] width 421 height 48
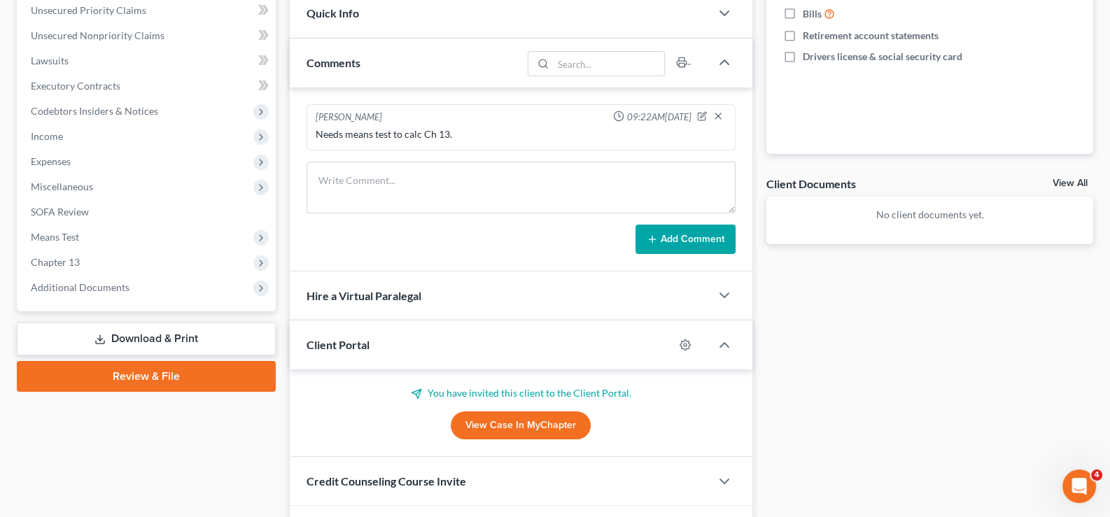
click at [346, 332] on div "Client Portal" at bounding box center [482, 344] width 385 height 48
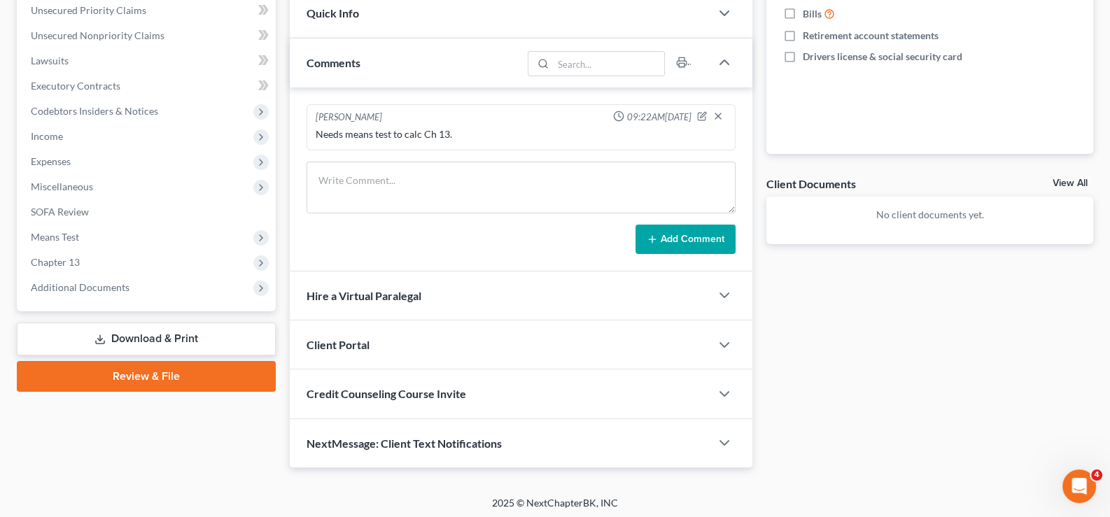
click at [366, 402] on div "Credit Counseling Course Invite" at bounding box center [500, 393] width 421 height 48
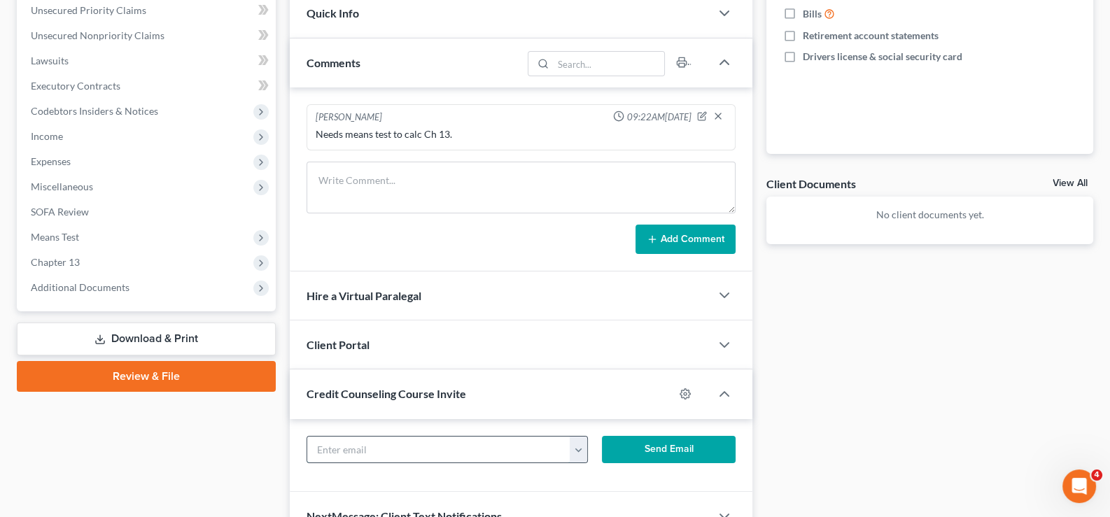
click at [364, 444] on input "text" at bounding box center [439, 450] width 264 height 27
paste input "[EMAIL_ADDRESS][DOMAIN_NAME]"
type input "[EMAIL_ADDRESS][DOMAIN_NAME]"
click at [636, 436] on button "Send Email" at bounding box center [669, 450] width 134 height 28
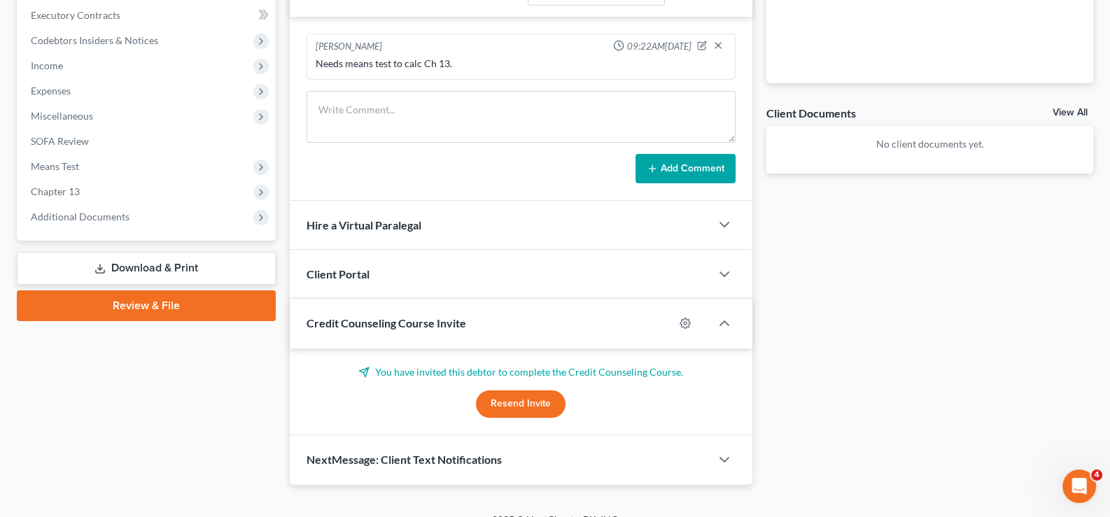
click at [492, 327] on div "Credit Counseling Course Invite" at bounding box center [482, 323] width 385 height 48
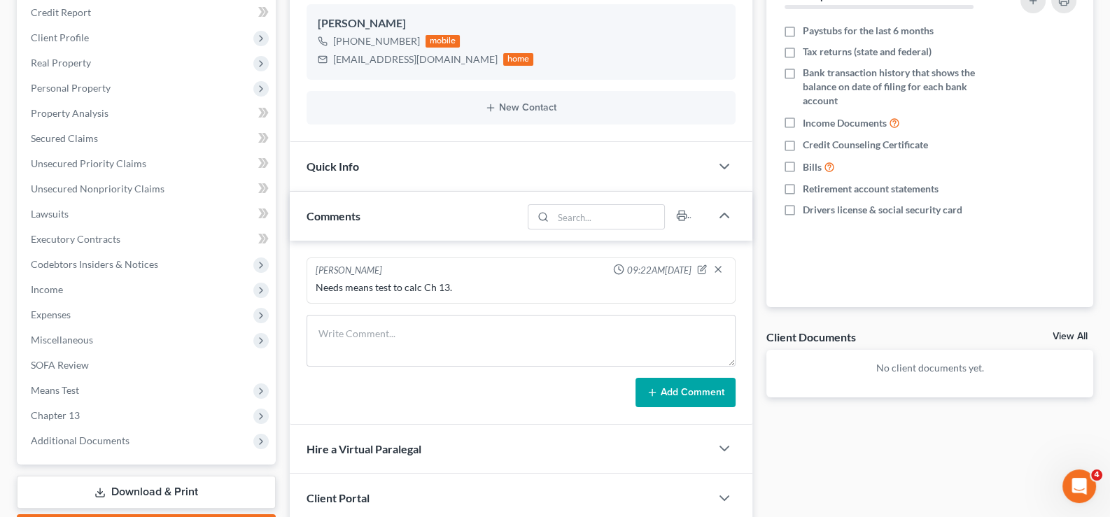
scroll to position [1, 0]
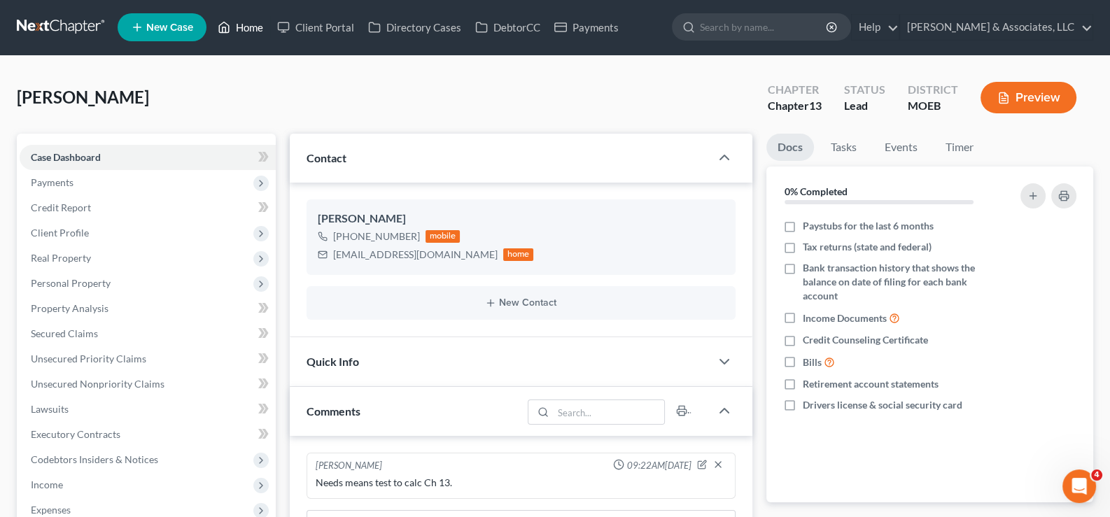
click at [255, 27] on link "Home" at bounding box center [240, 27] width 59 height 25
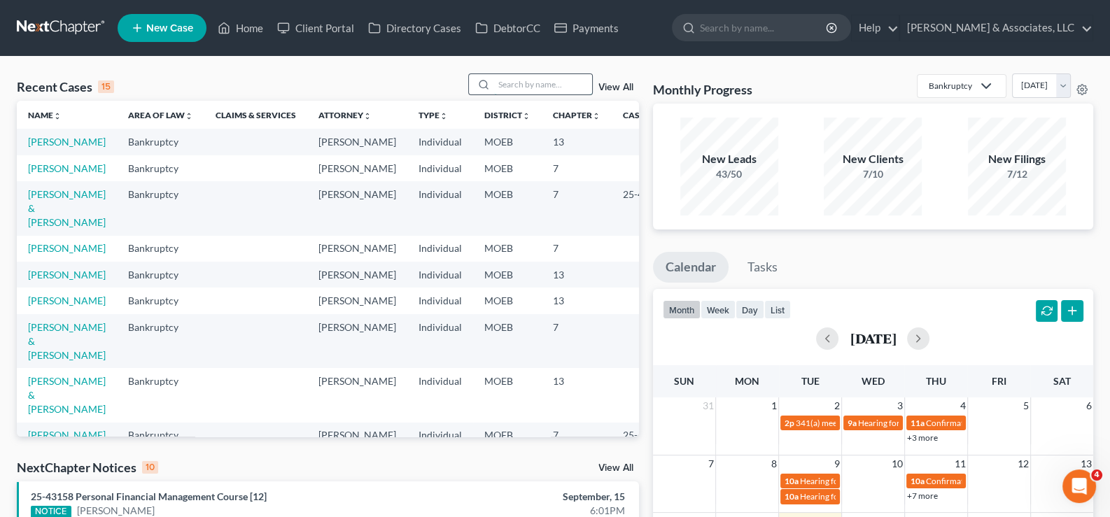
click at [545, 80] on input "search" at bounding box center [543, 84] width 98 height 20
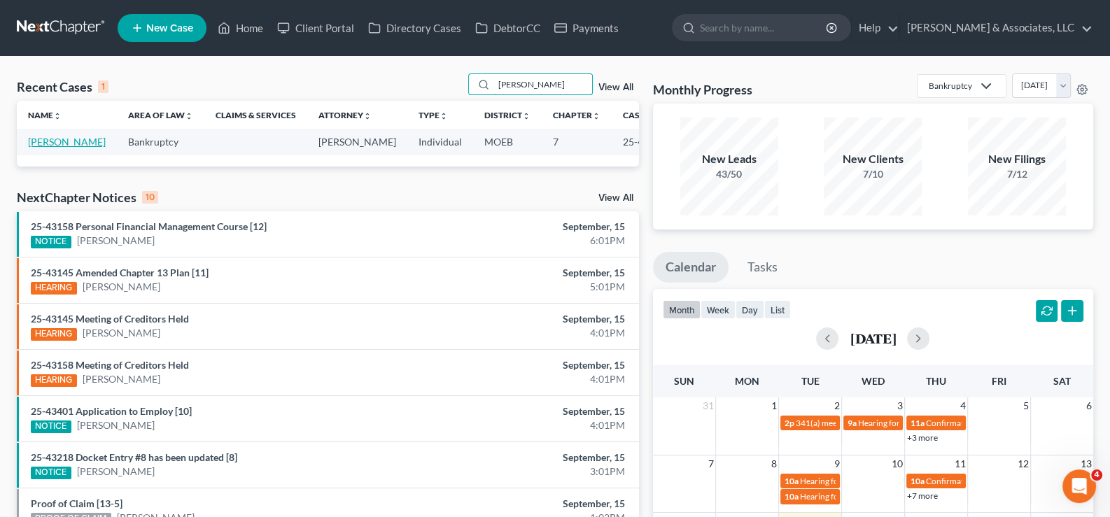
type input "[PERSON_NAME]"
click at [41, 148] on link "[PERSON_NAME]" at bounding box center [67, 142] width 78 height 12
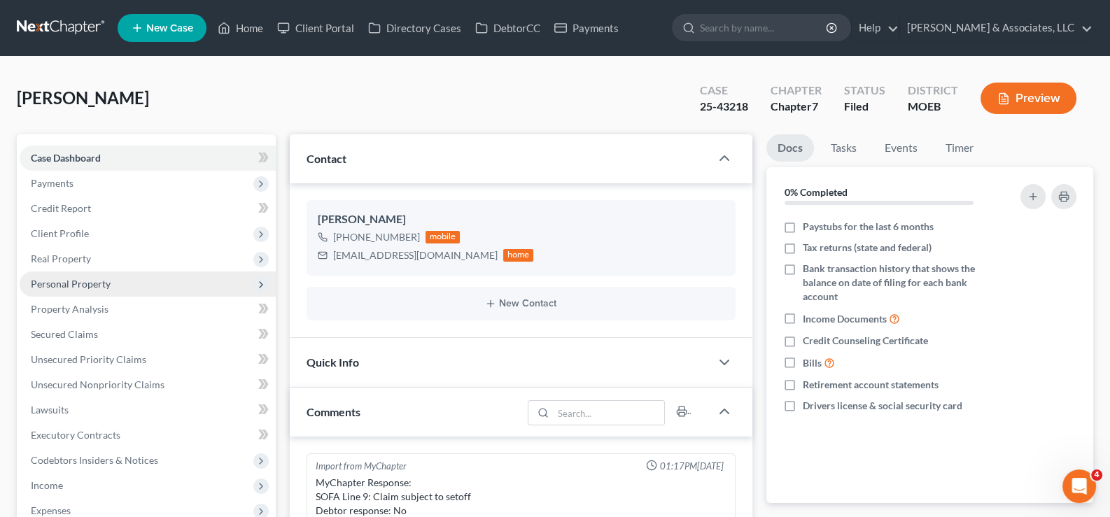
scroll to position [986, 0]
click at [63, 280] on span "Personal Property" at bounding box center [71, 284] width 80 height 12
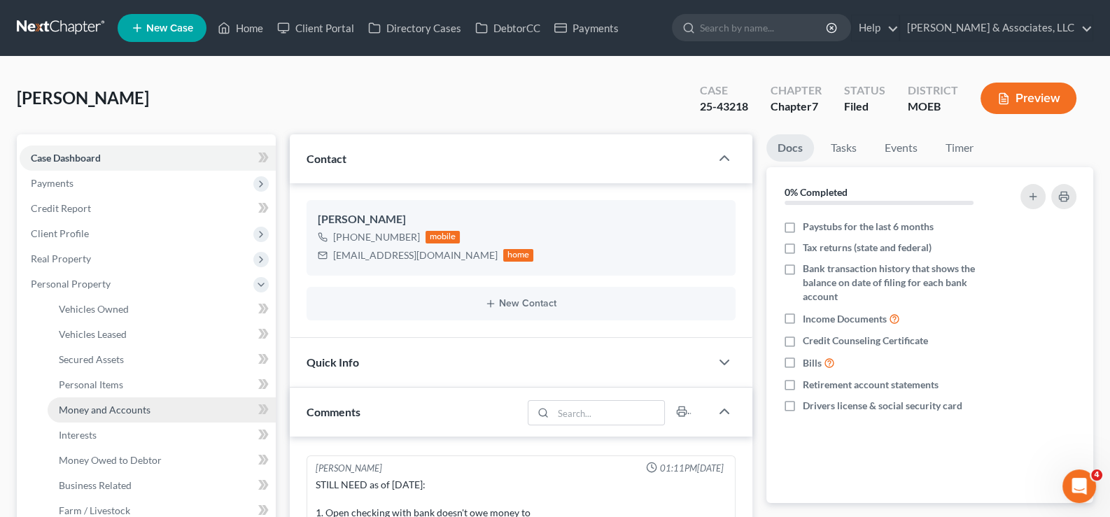
click at [91, 406] on span "Money and Accounts" at bounding box center [105, 410] width 92 height 12
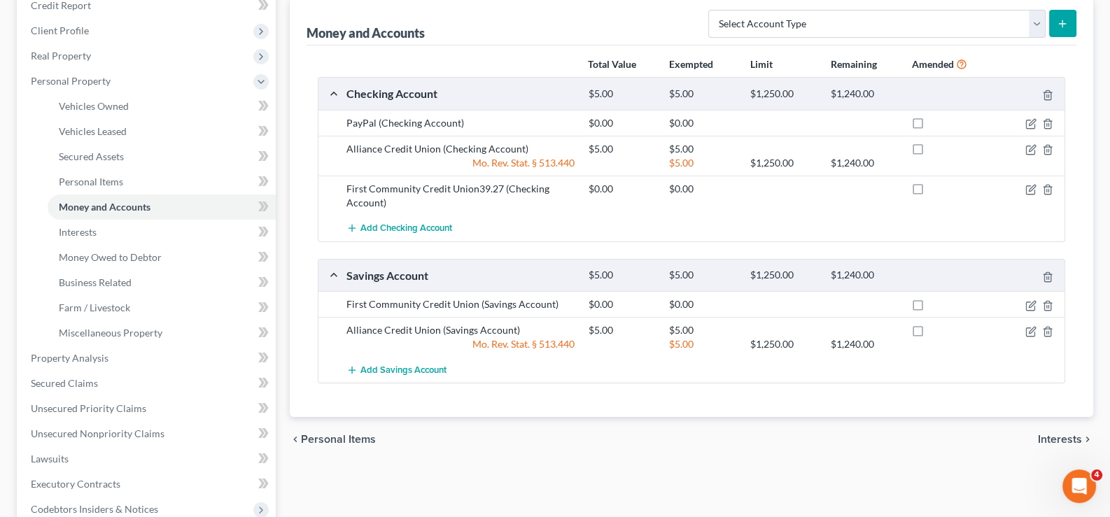
scroll to position [210, 0]
